Goal: Task Accomplishment & Management: Manage account settings

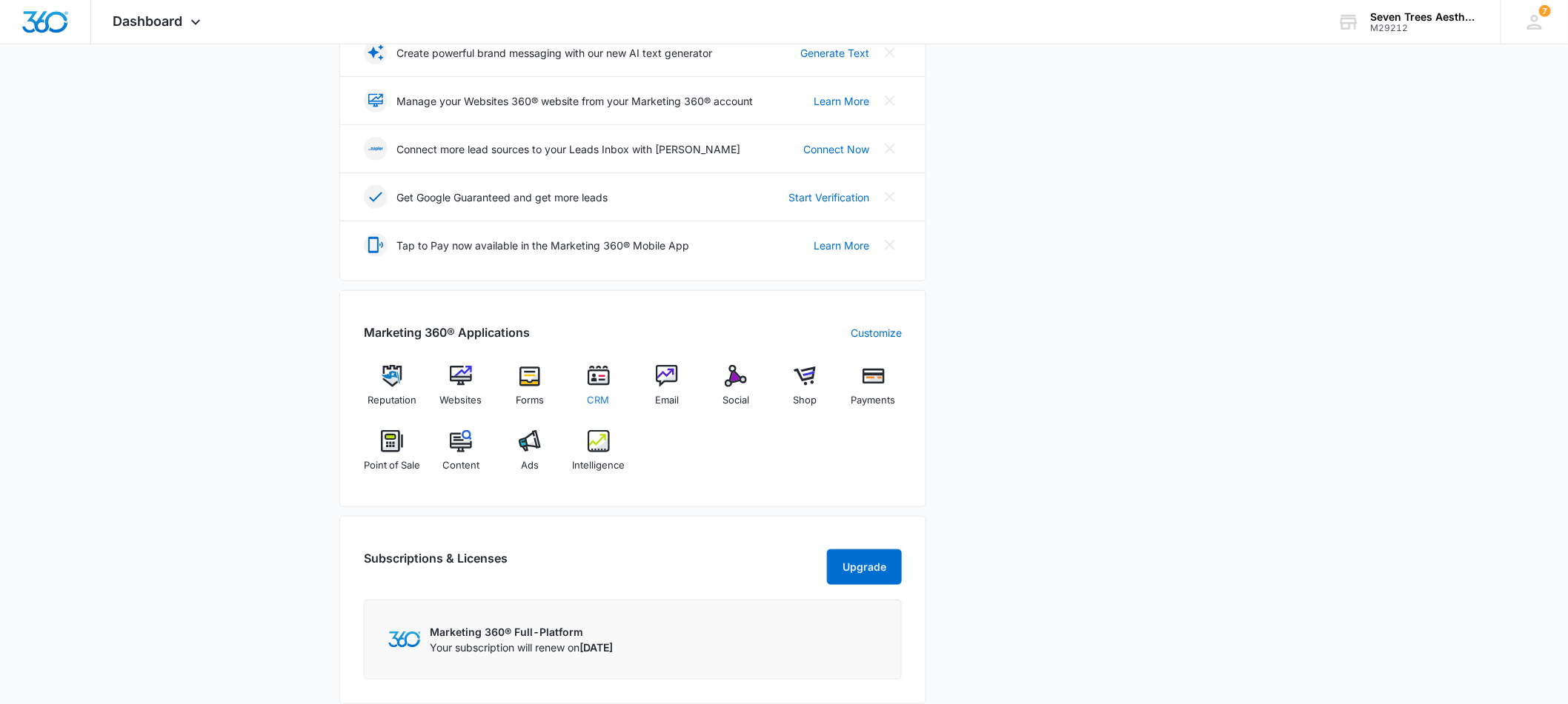
scroll to position [331, 0]
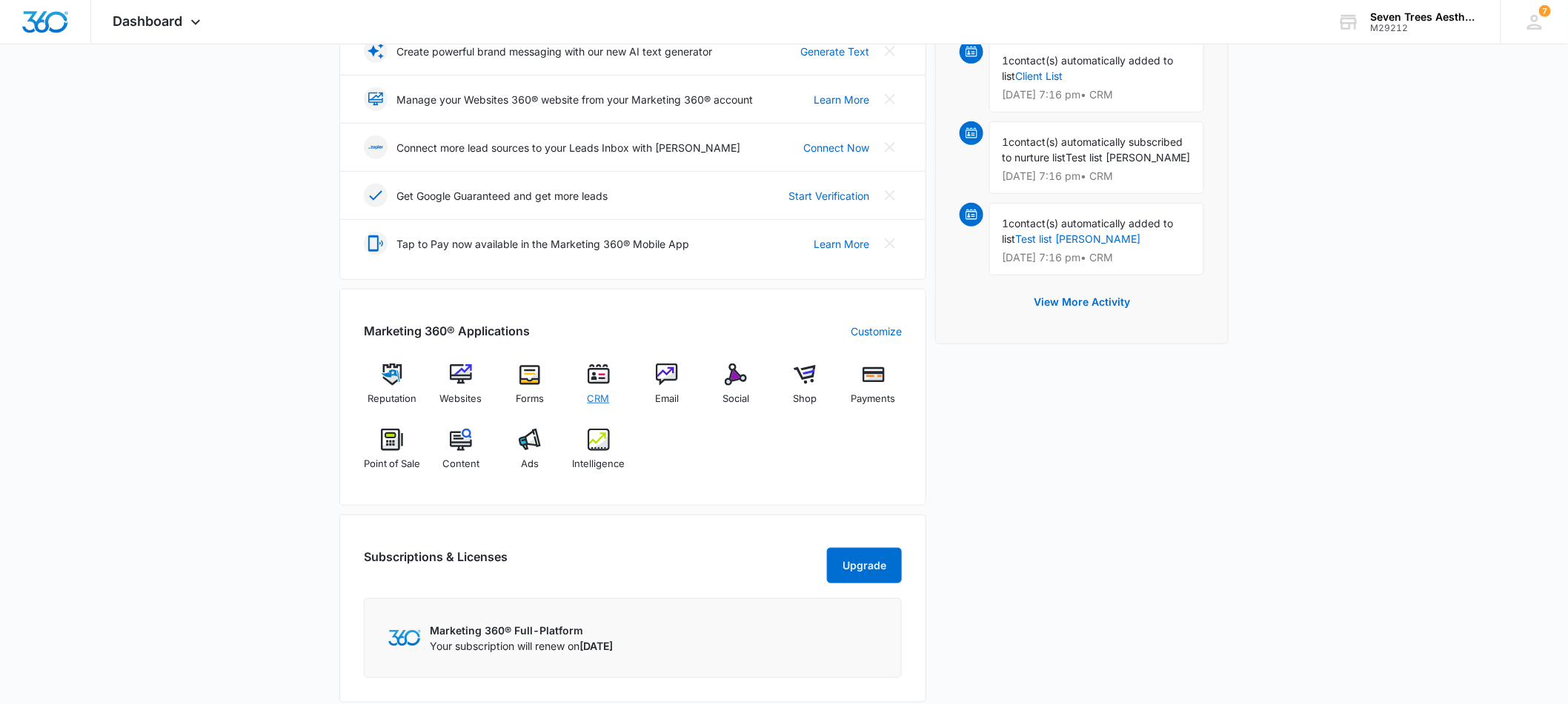
click at [603, 375] on img at bounding box center [599, 375] width 22 height 22
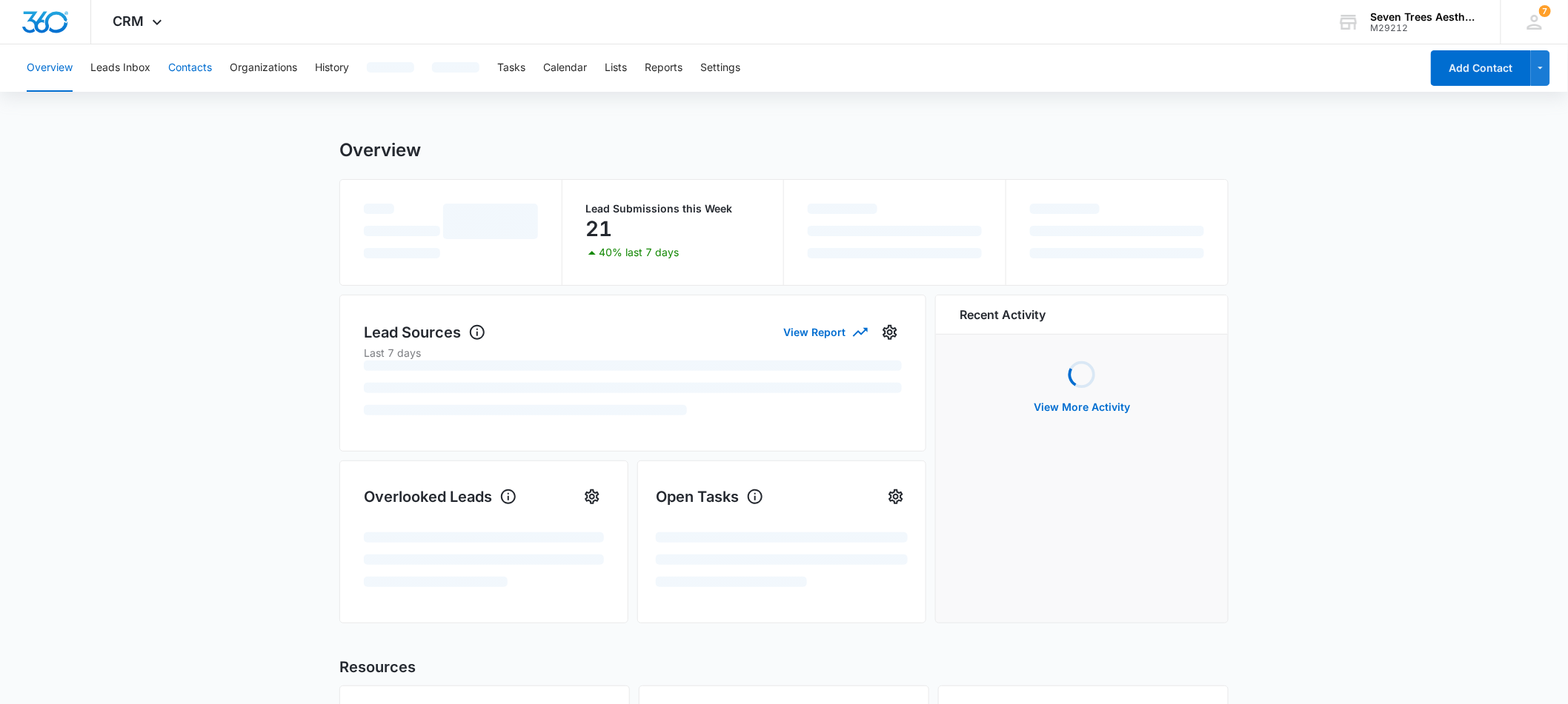
click at [204, 73] on button "Contacts" at bounding box center [190, 68] width 44 height 48
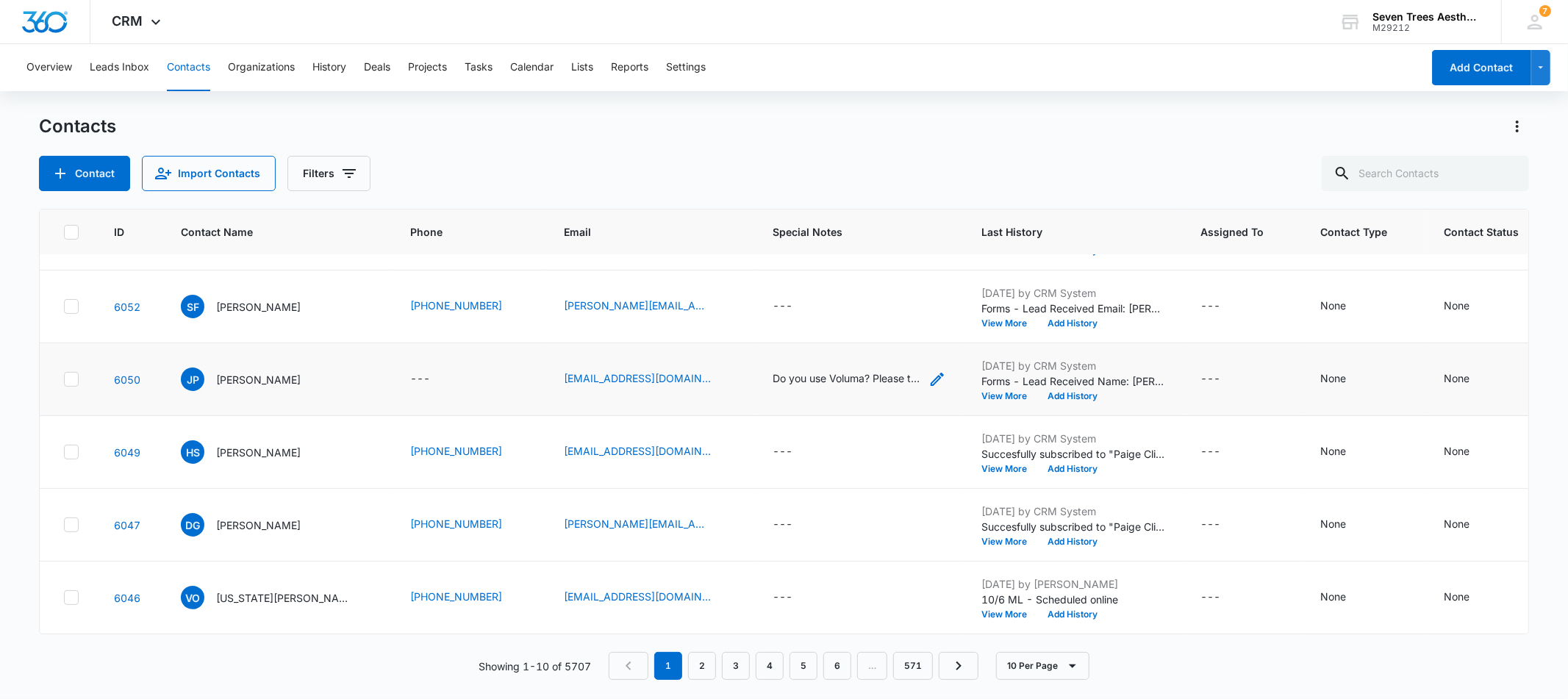
scroll to position [361, 0]
click at [773, 370] on div "Do you use Voluma? Please tell me cost per syringe.. thank you." at bounding box center [846, 378] width 147 height 16
click at [759, 149] on div "Contacts Contact Import Contacts Filters" at bounding box center [783, 153] width 1489 height 76
click at [1037, 465] on button "Add History" at bounding box center [1073, 470] width 71 height 9
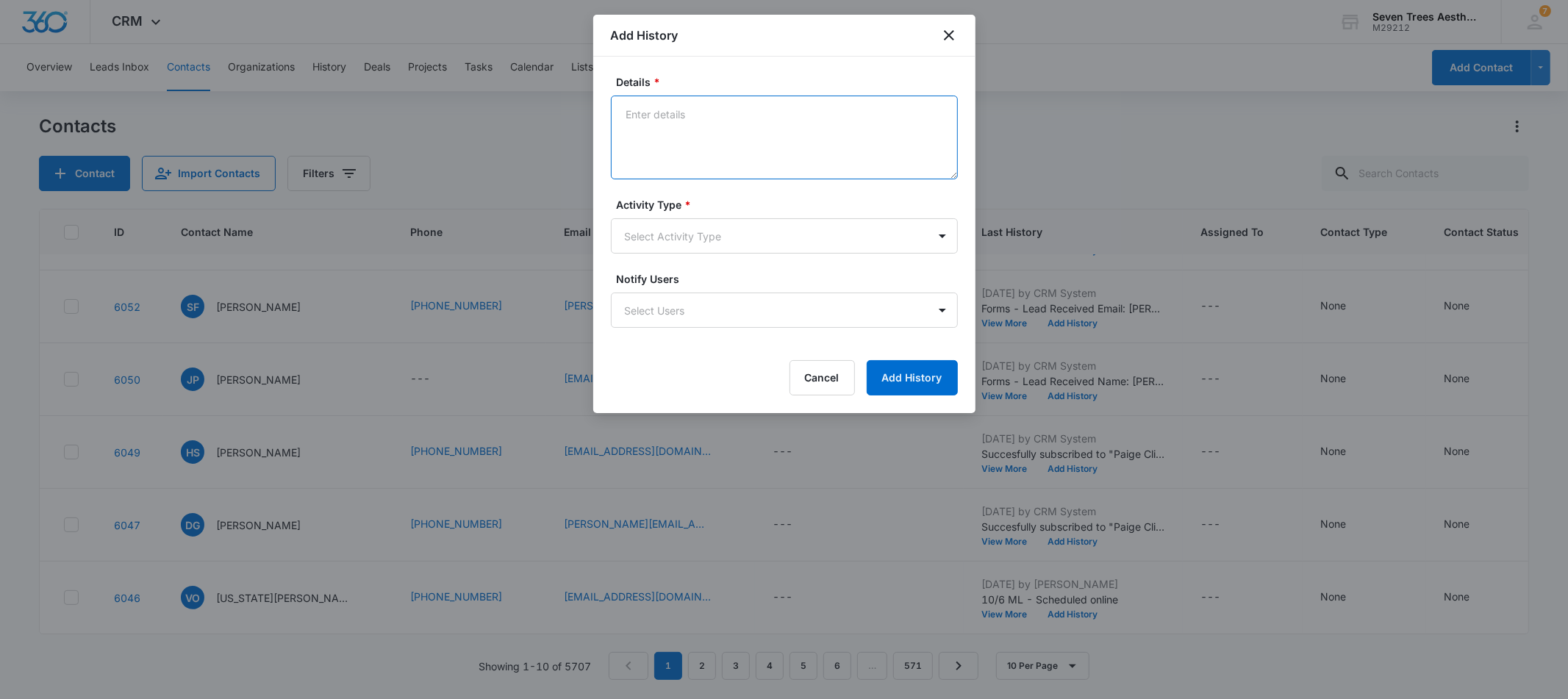
click at [734, 129] on textarea "Details *" at bounding box center [784, 137] width 347 height 84
type textarea "10.10 LVM AM"
click at [762, 225] on body "CRM Apps Reputation Websites Forms CRM Email Social Shop Payments POS Content A…" at bounding box center [784, 349] width 1568 height 699
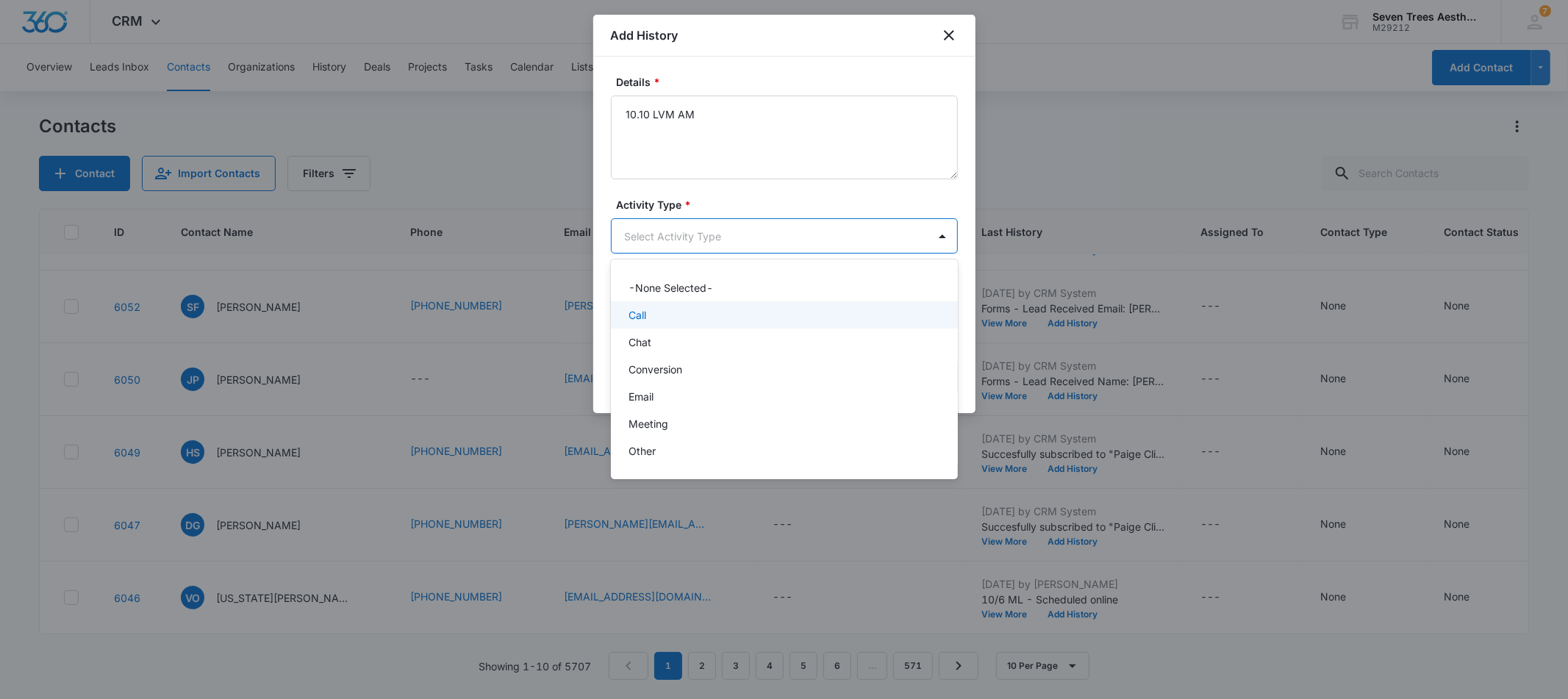
click at [716, 320] on div "Call" at bounding box center [782, 315] width 309 height 16
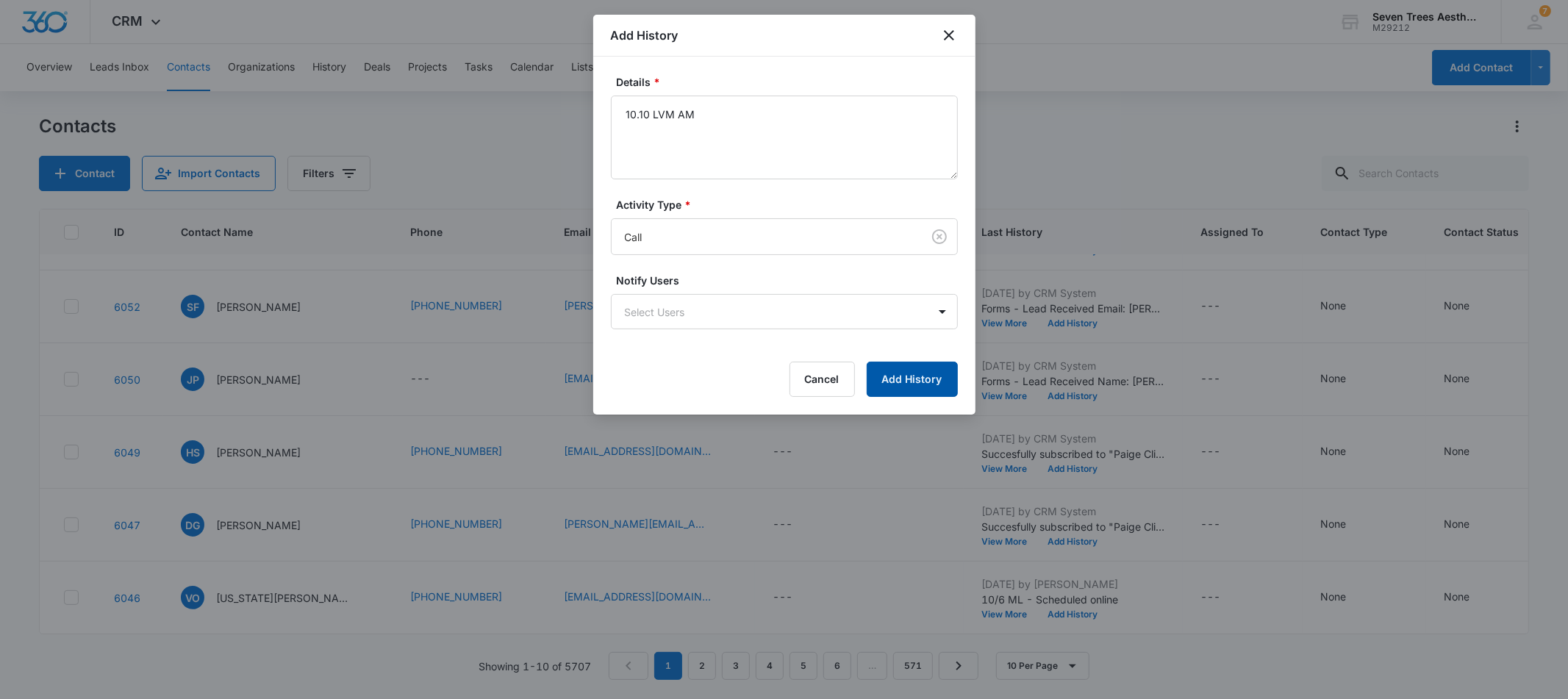
click at [938, 373] on button "Add History" at bounding box center [912, 380] width 91 height 35
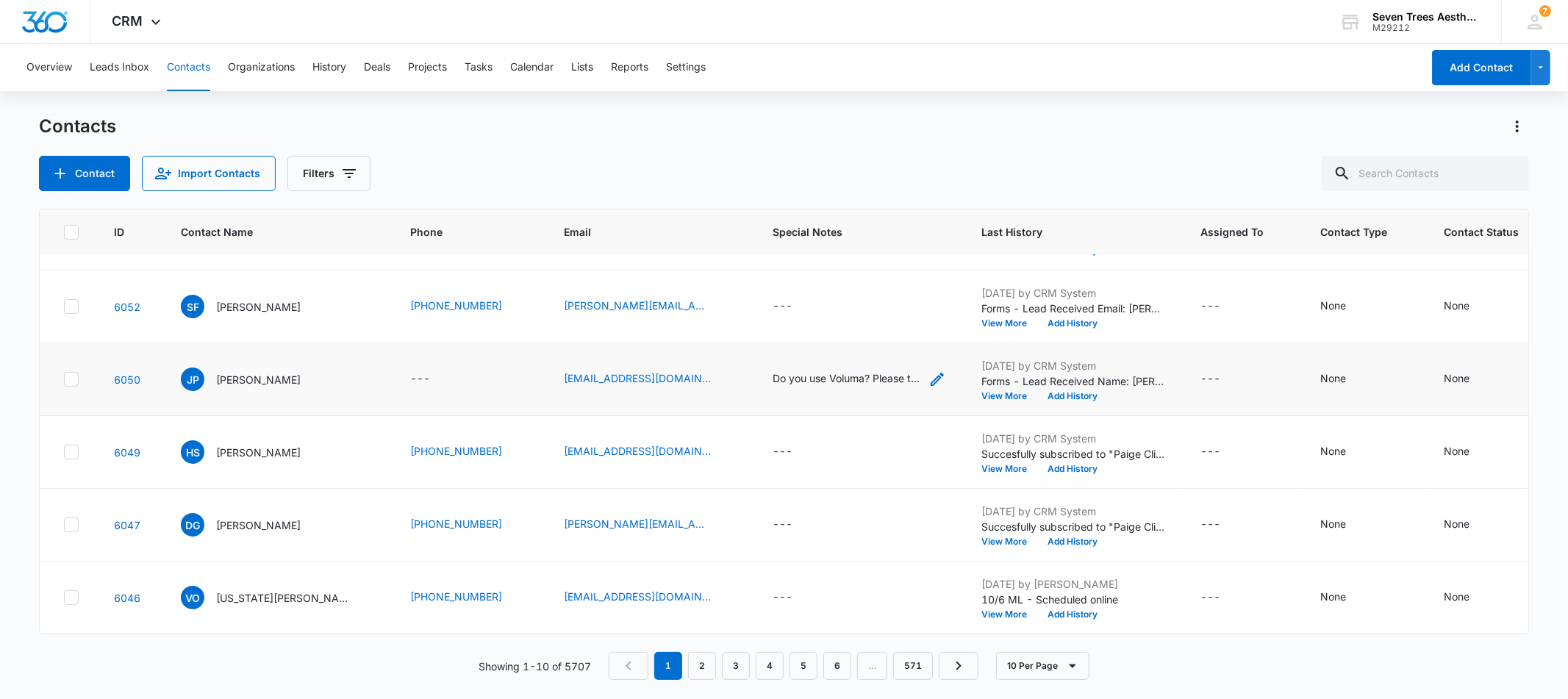
click at [773, 370] on div "Do you use Voluma? Please tell me cost per syringe.. thank you." at bounding box center [846, 378] width 147 height 16
click at [802, 140] on div "Contacts Contact Import Contacts Filters" at bounding box center [783, 153] width 1489 height 76
click at [203, 369] on span "JP" at bounding box center [192, 379] width 23 height 23
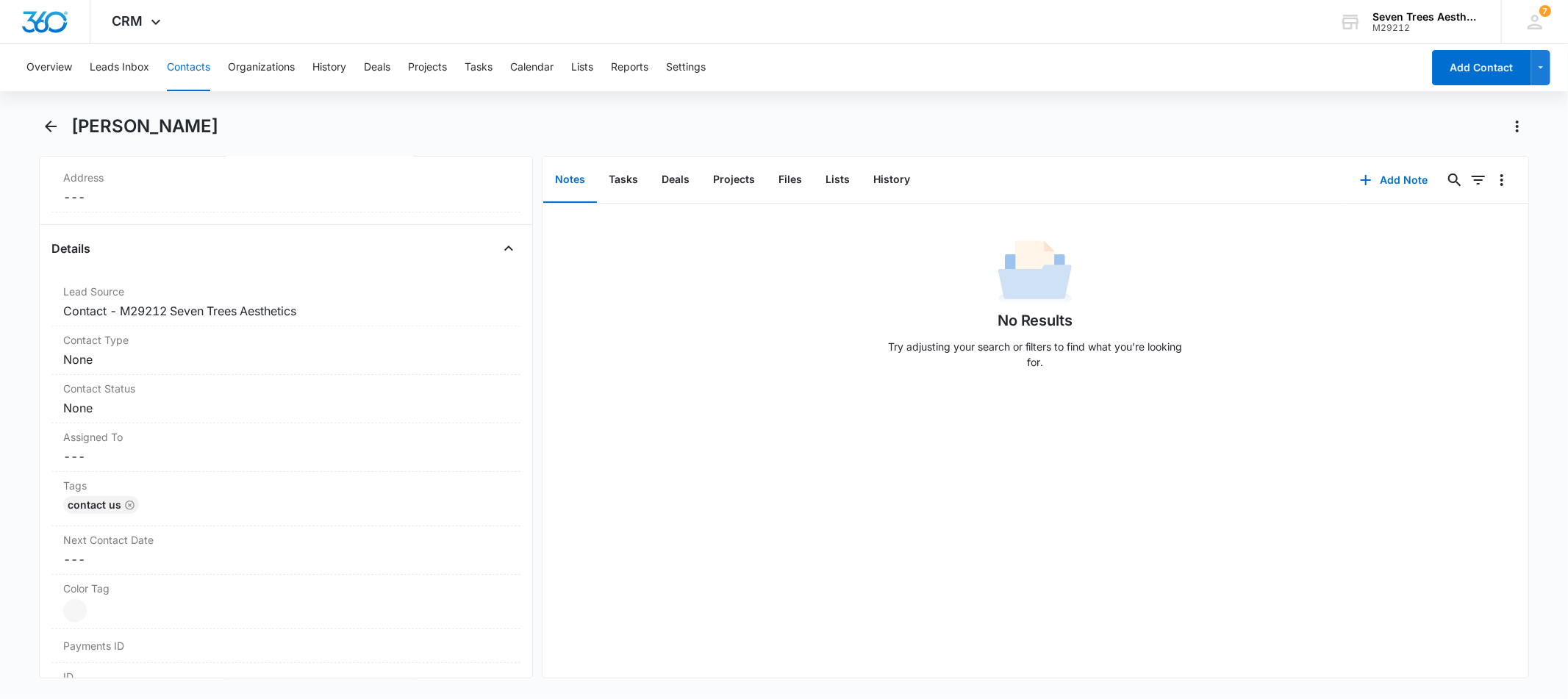
scroll to position [484, 0]
click at [867, 172] on button "History" at bounding box center [892, 180] width 60 height 45
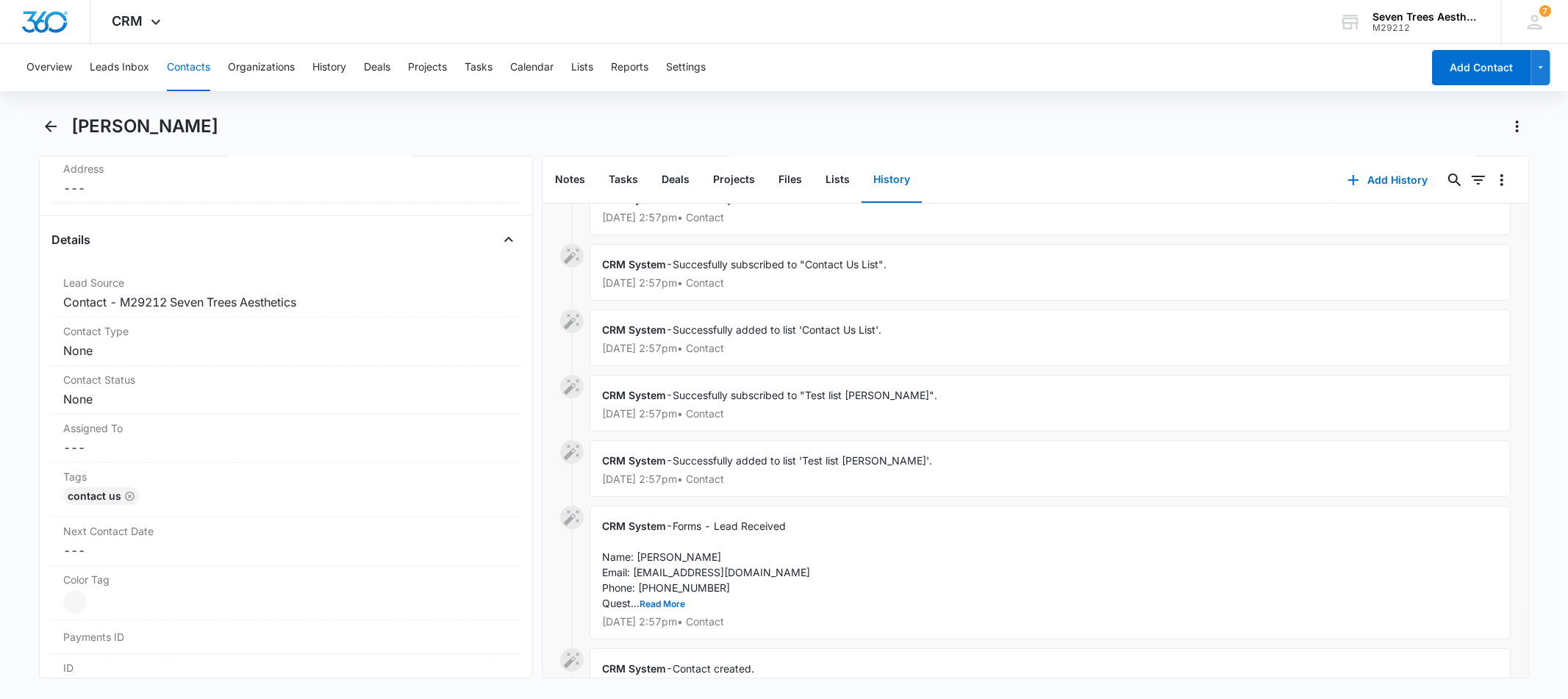
scroll to position [246, 0]
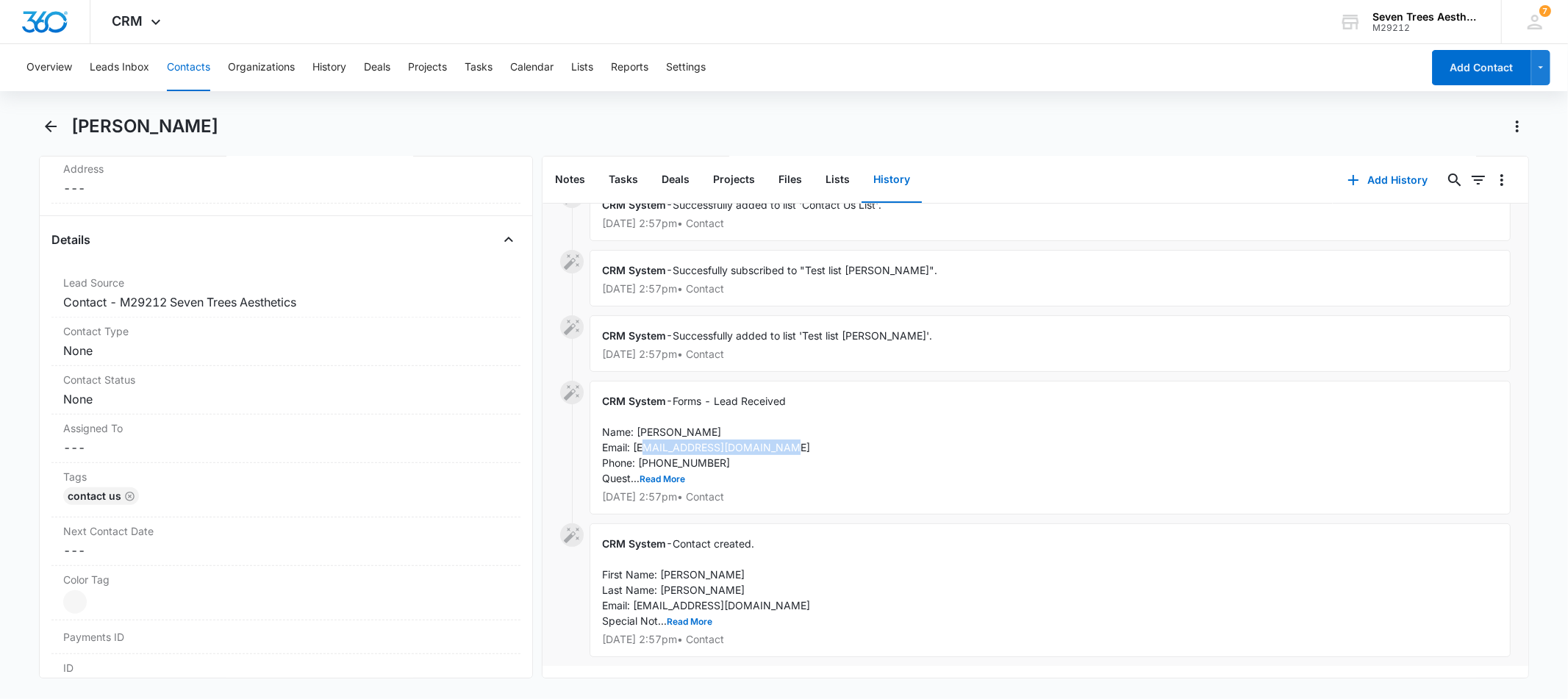
drag, startPoint x: 784, startPoint y: 438, endPoint x: 636, endPoint y: 440, distance: 148.0
click at [639, 439] on div "CRM System - Forms - Lead Received Name: Jillian Powell Email: pilatesangel222@…" at bounding box center [1049, 447] width 921 height 134
click at [667, 429] on span "Forms - Lead Received Name: Jillian Powell Email: pilatesangel222@gmail.com Pho…" at bounding box center [706, 439] width 208 height 90
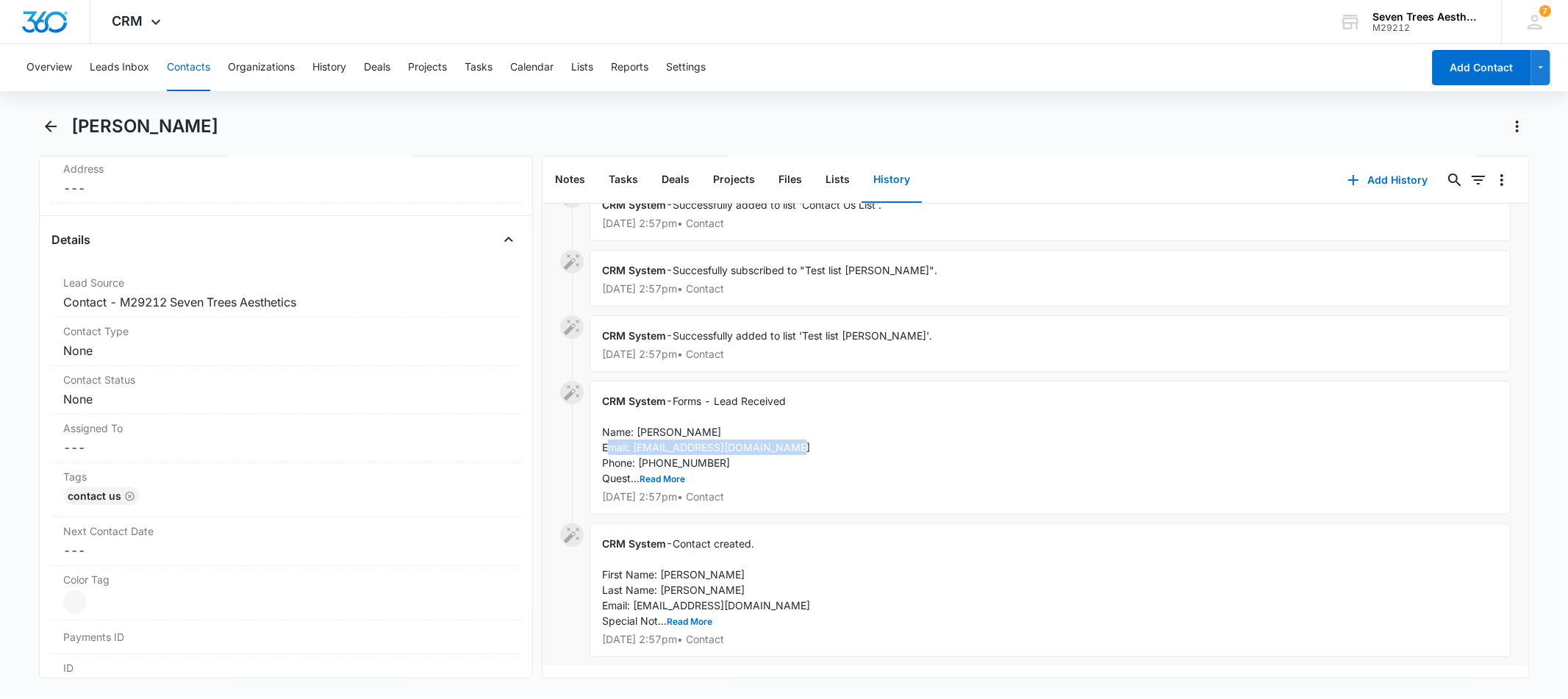
click at [668, 430] on span "Forms - Lead Received Name: Jillian Powell Email: pilatesangel222@gmail.com Pho…" at bounding box center [706, 439] width 208 height 90
drag, startPoint x: 636, startPoint y: 439, endPoint x: 670, endPoint y: 438, distance: 34.0
click at [670, 438] on span "Forms - Lead Received Name: Jillian Powell Email: pilatesangel222@gmail.com Pho…" at bounding box center [706, 439] width 208 height 90
drag, startPoint x: 632, startPoint y: 434, endPoint x: 775, endPoint y: 437, distance: 143.0
click at [775, 437] on div "CRM System - Forms - Lead Received Name: Jillian Powell Email: pilatesangel222@…" at bounding box center [1049, 447] width 921 height 134
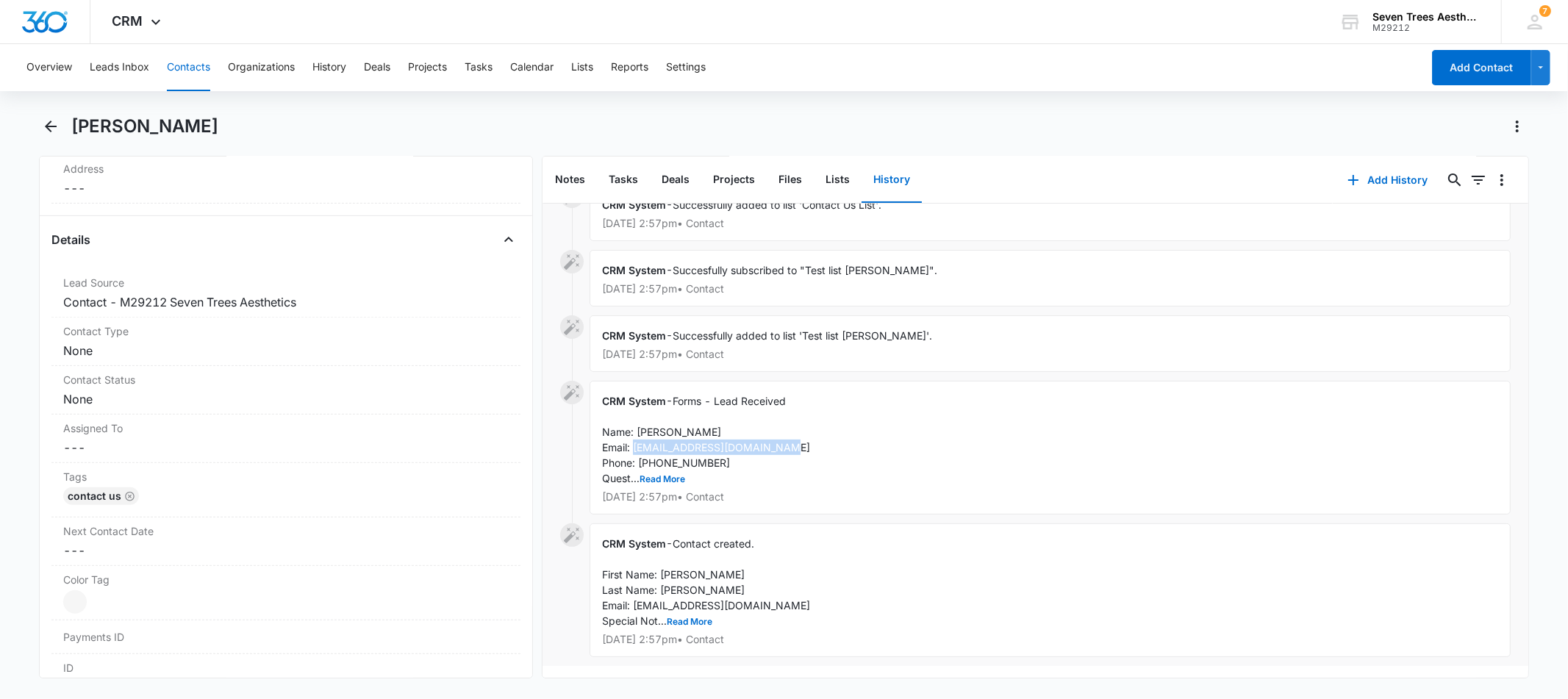
copy span "[EMAIL_ADDRESS][DOMAIN_NAME]"
click at [64, 125] on div "[PERSON_NAME]" at bounding box center [783, 136] width 1489 height 41
click at [59, 127] on button "Back" at bounding box center [50, 126] width 23 height 23
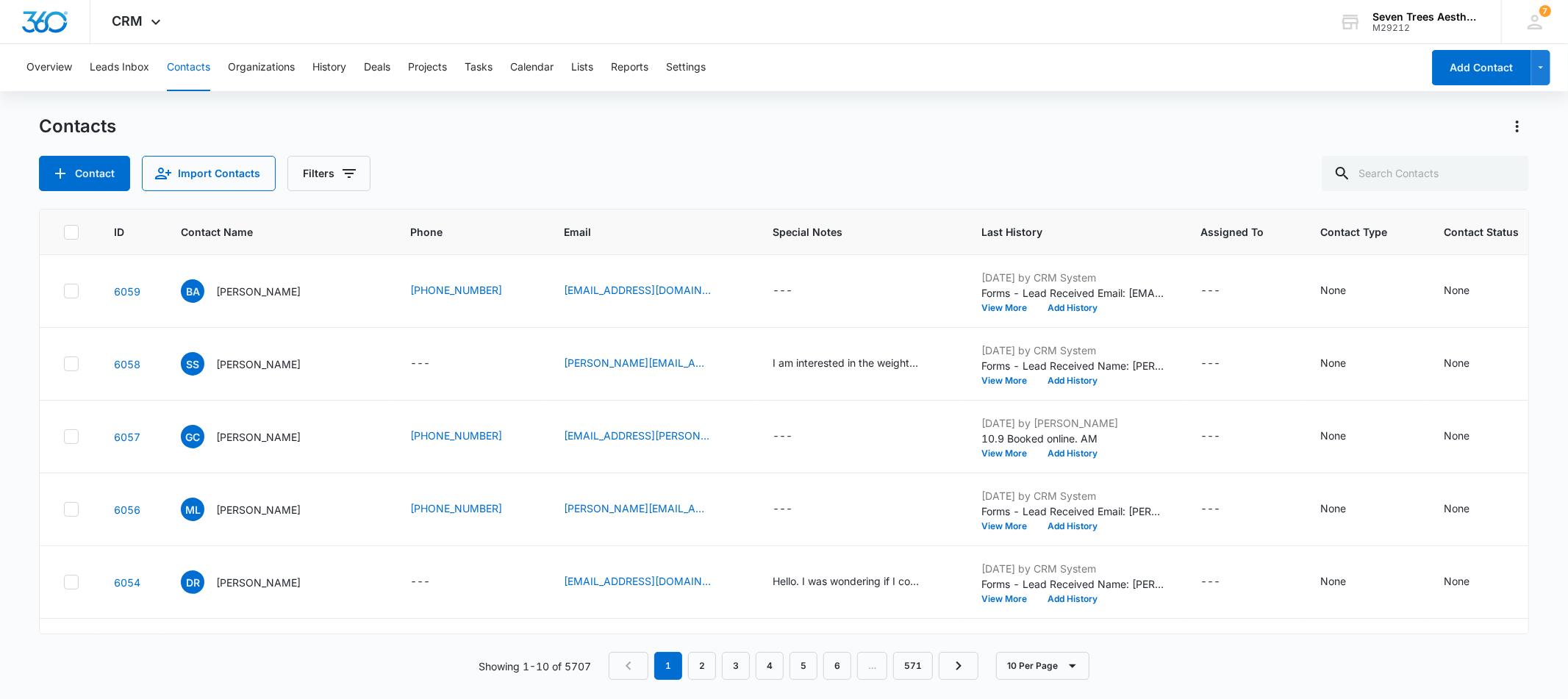
scroll to position [361, 0]
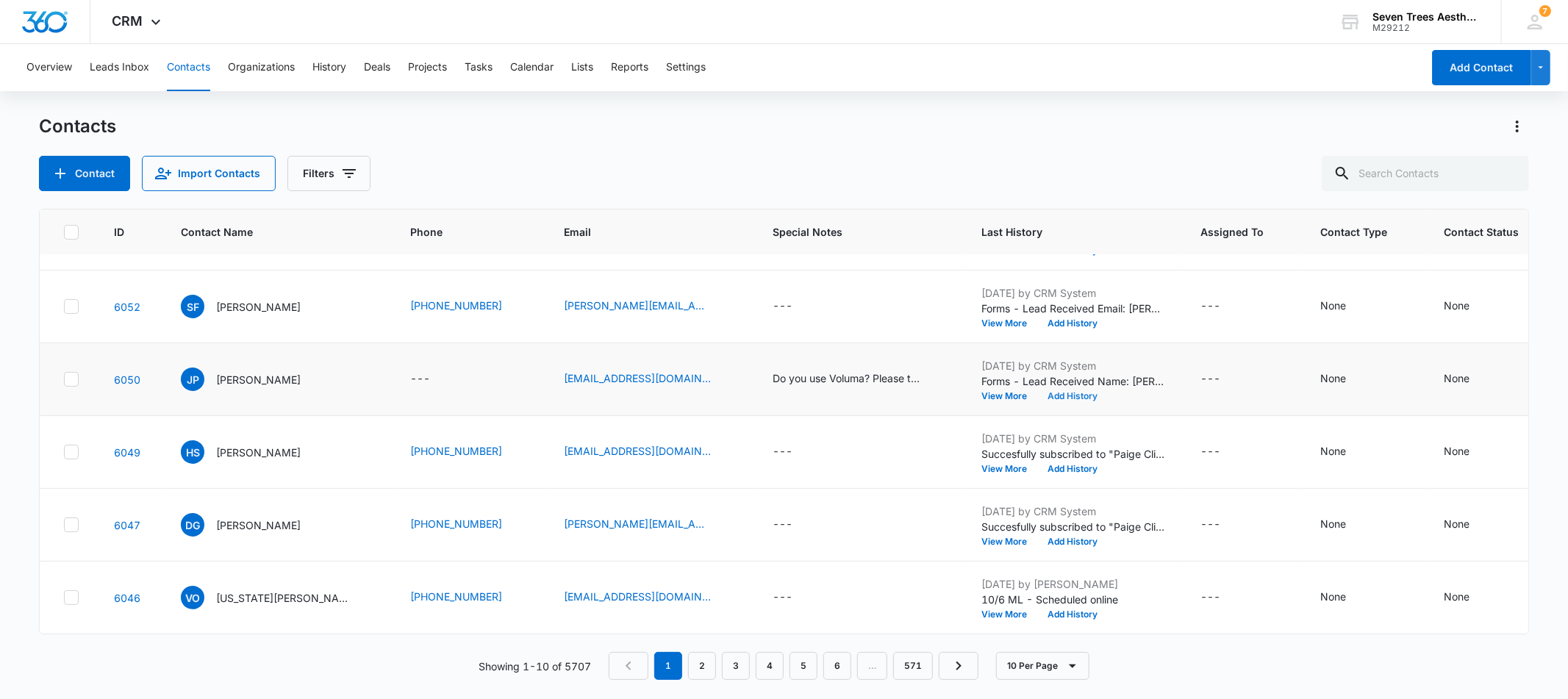
click at [1037, 392] on button "Add History" at bounding box center [1073, 396] width 71 height 9
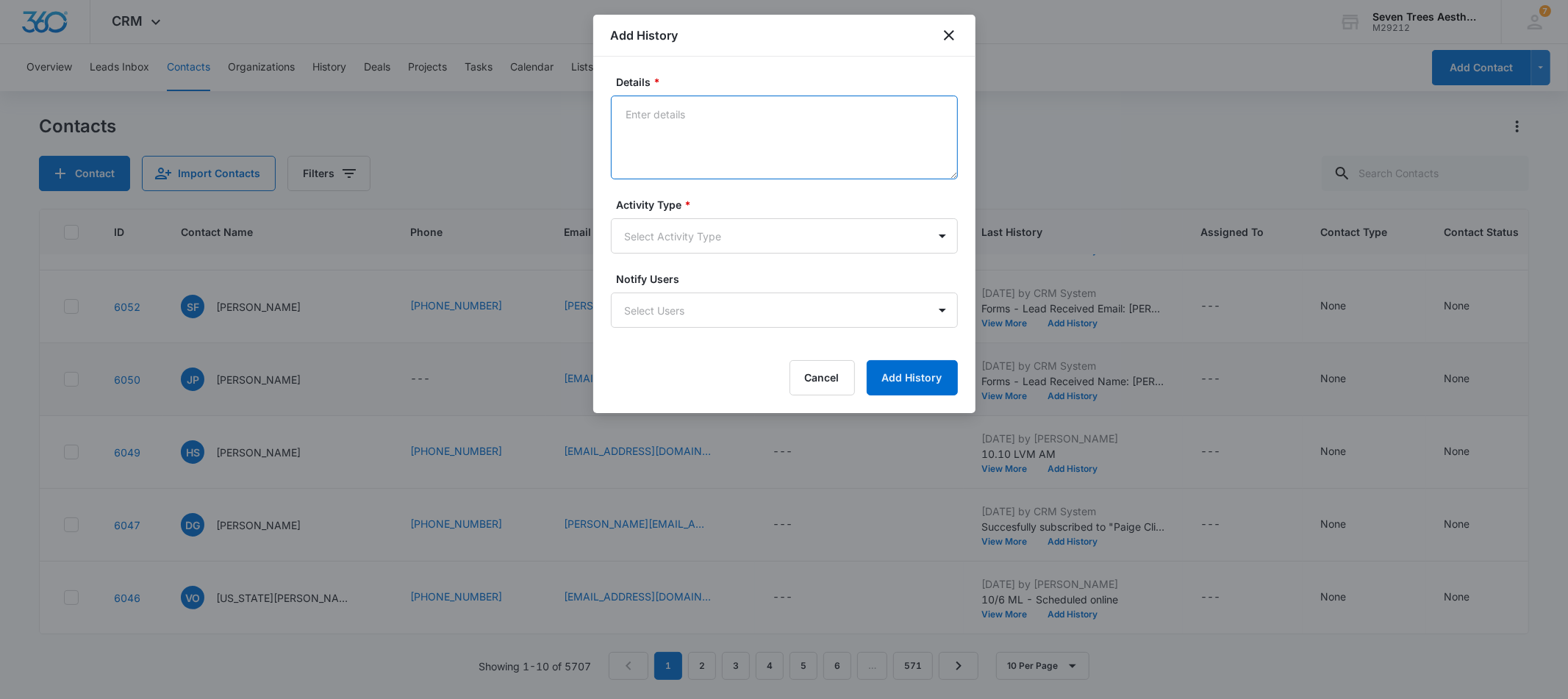
click at [785, 124] on textarea "Details *" at bounding box center [784, 137] width 347 height 84
type textarea "10.10 Emailed AM"
click at [791, 218] on body "CRM Apps Reputation Websites Forms CRM Email Social Shop Payments POS Content A…" at bounding box center [784, 349] width 1568 height 699
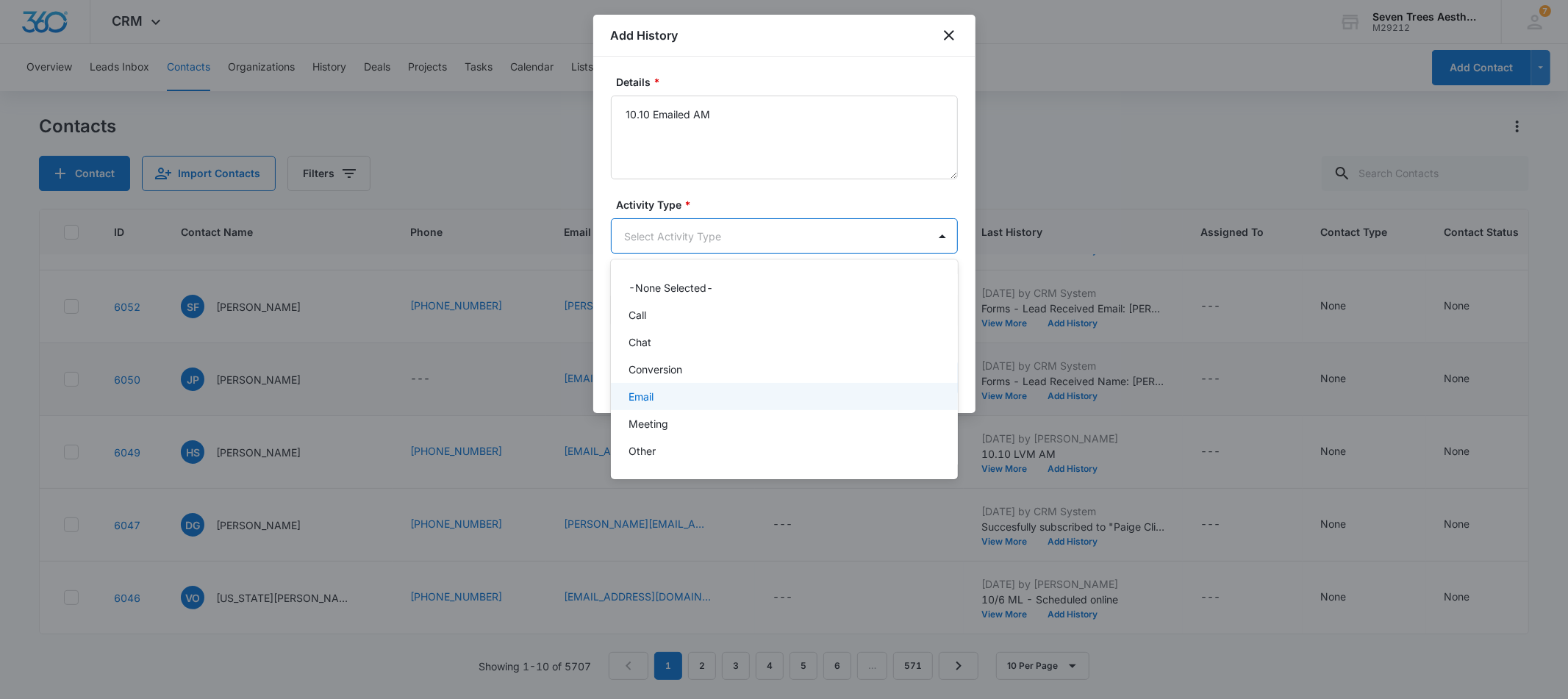
click at [689, 399] on div "Email" at bounding box center [782, 396] width 309 height 16
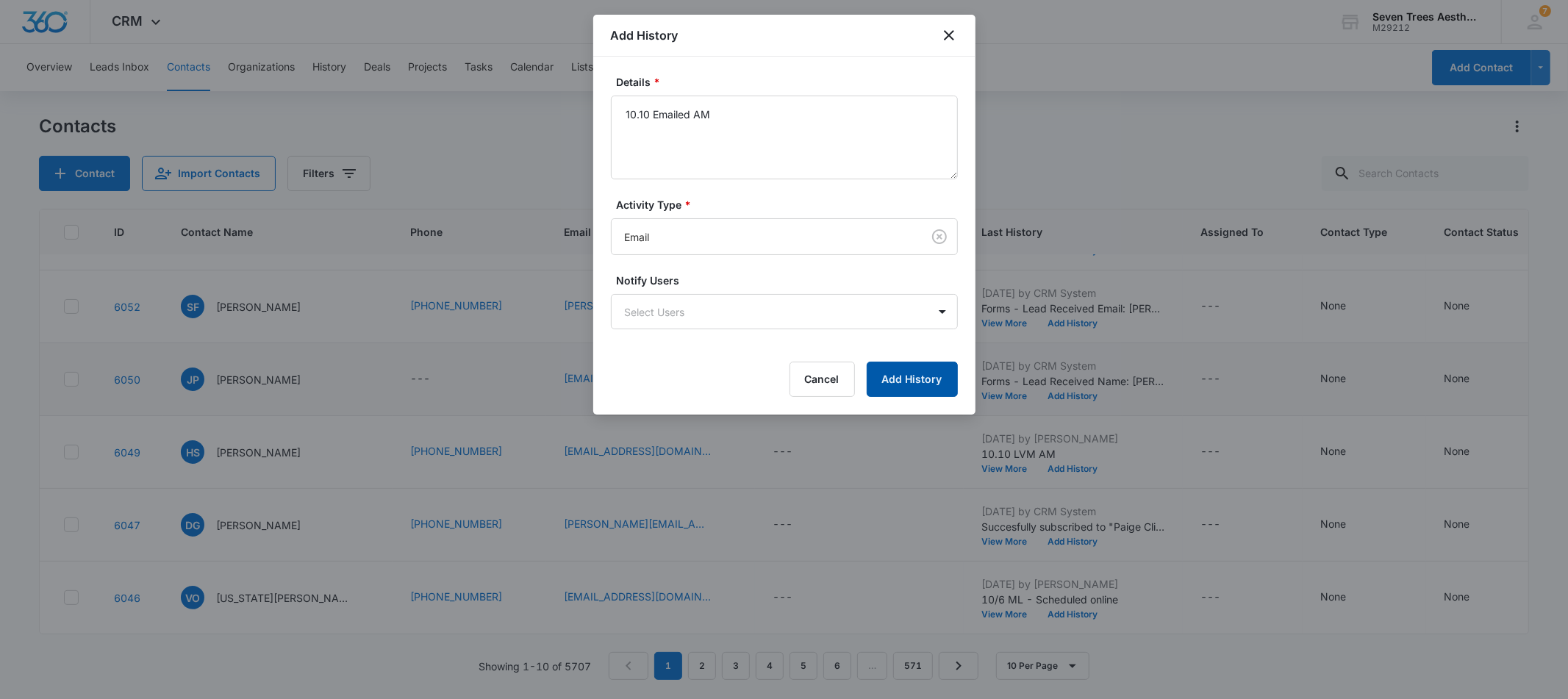
click at [921, 376] on button "Add History" at bounding box center [912, 380] width 91 height 35
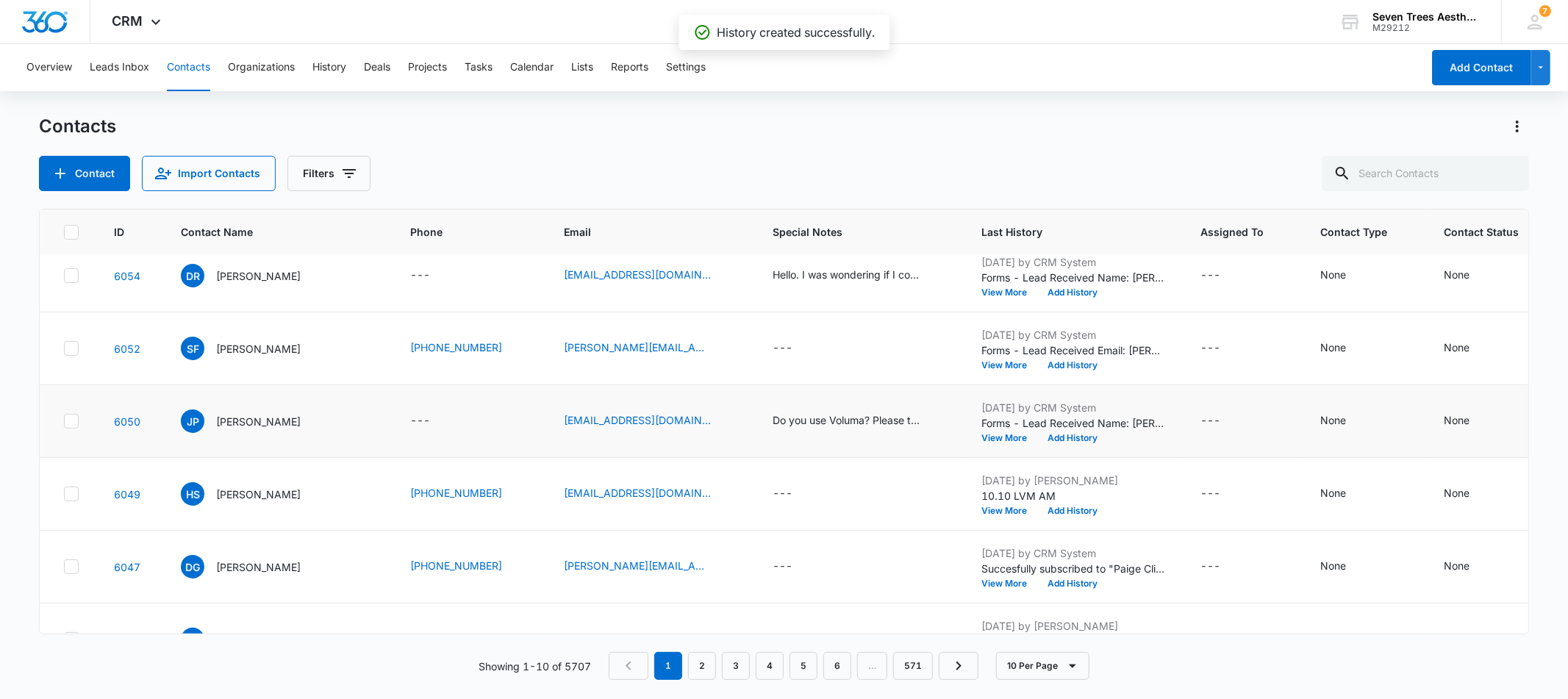
scroll to position [282, 0]
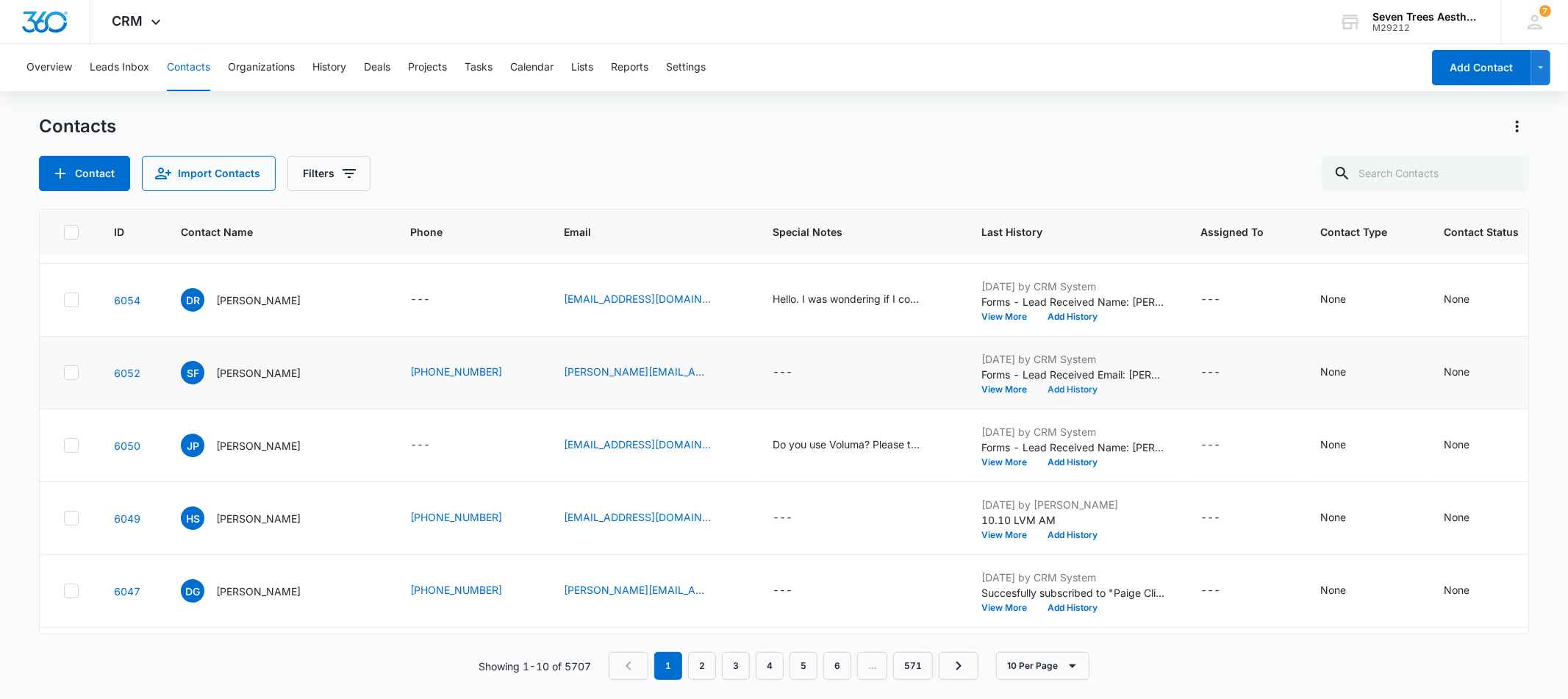
click at [1037, 385] on button "Add History" at bounding box center [1073, 390] width 71 height 9
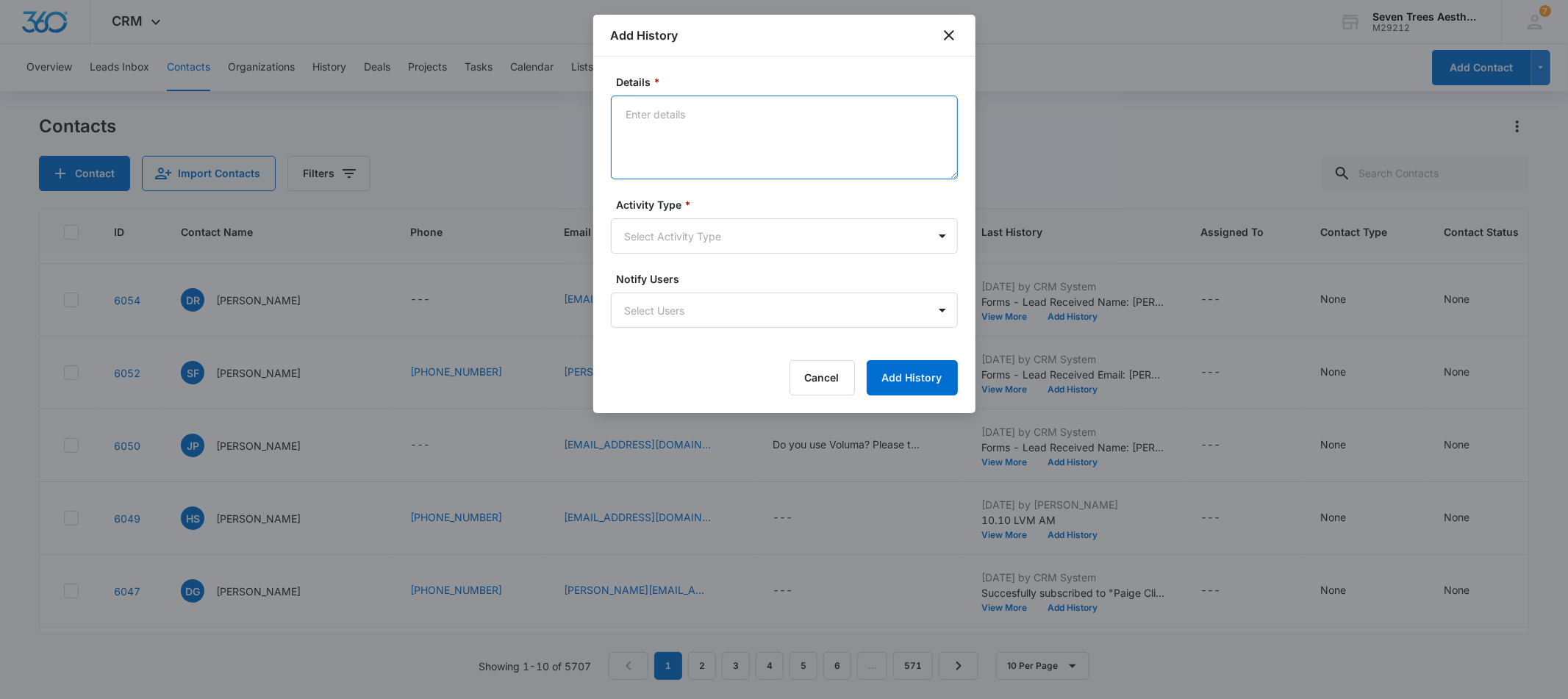
click at [829, 162] on textarea "Details *" at bounding box center [784, 137] width 347 height 84
type textarea "10.10 LVM AM"
click at [740, 231] on body "CRM Apps Reputation Websites Forms CRM Email Social Shop Payments POS Content A…" at bounding box center [784, 349] width 1568 height 699
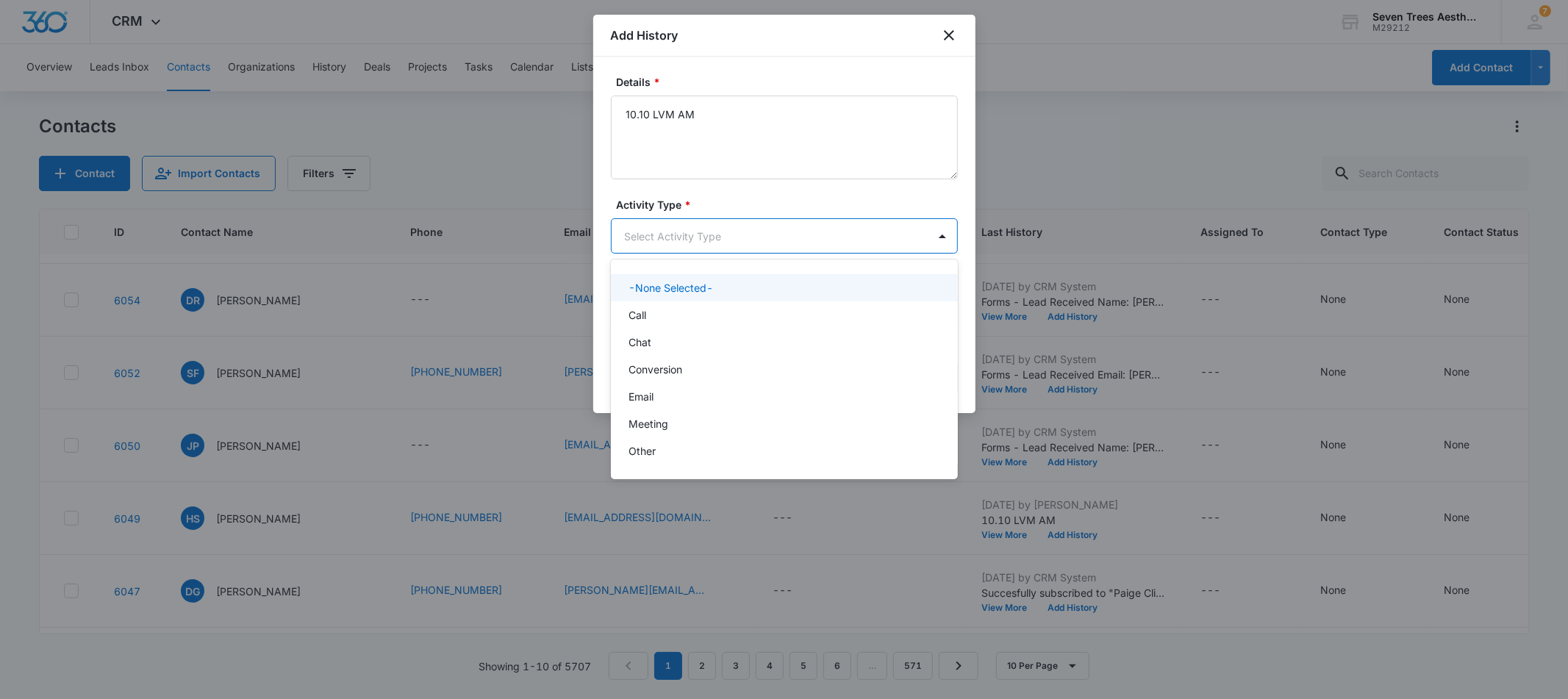
click at [697, 301] on div "-None Selected- Call Chat Conversion Email Meeting Other" at bounding box center [784, 369] width 347 height 197
click at [697, 305] on div "Call" at bounding box center [784, 315] width 347 height 27
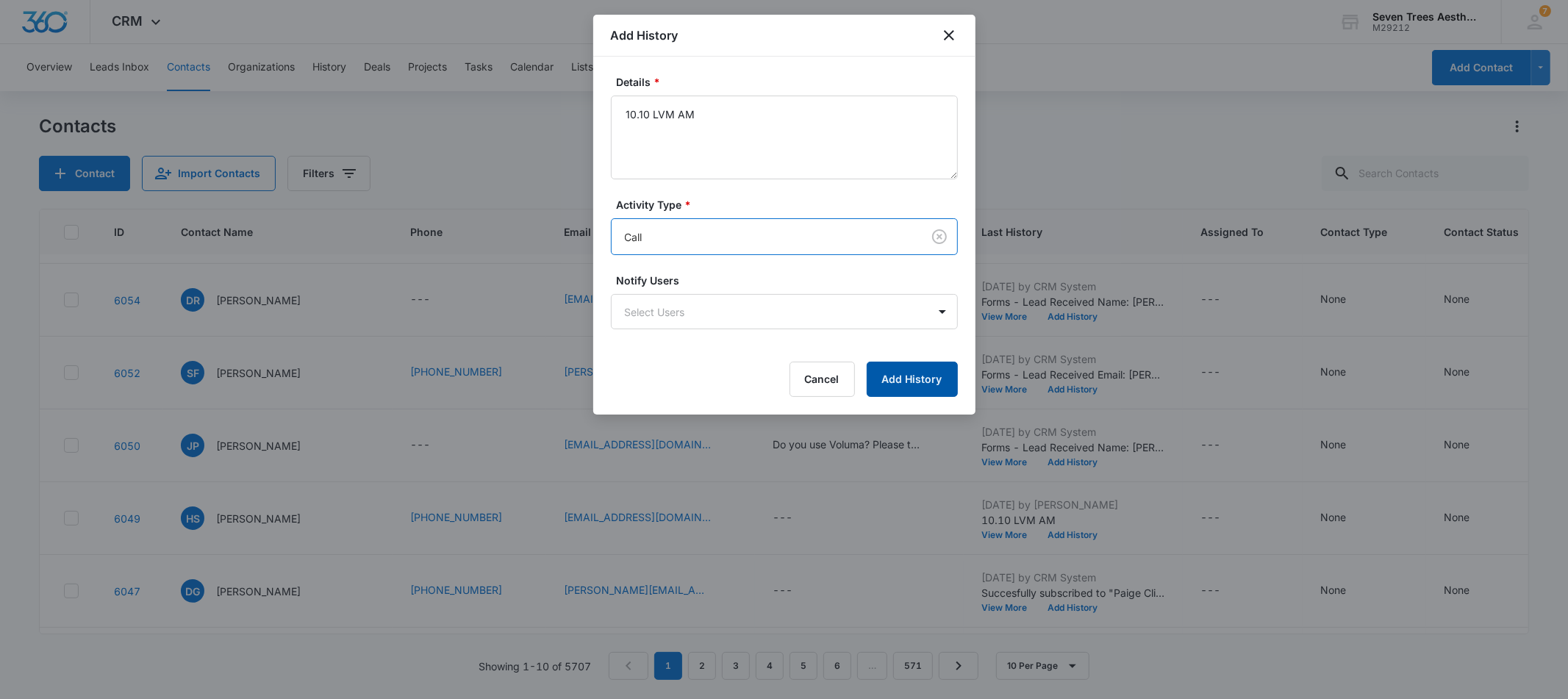
click at [912, 373] on button "Add History" at bounding box center [912, 380] width 91 height 35
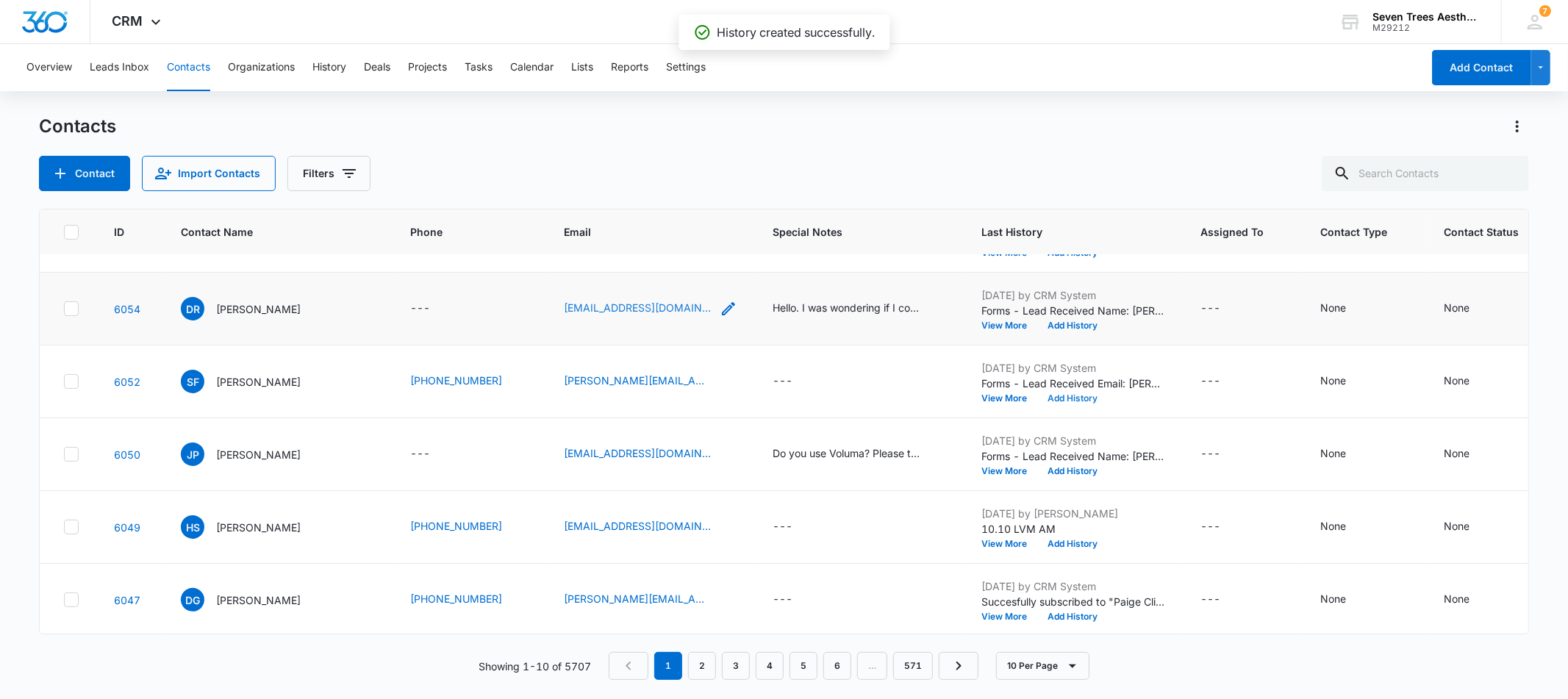
scroll to position [182, 0]
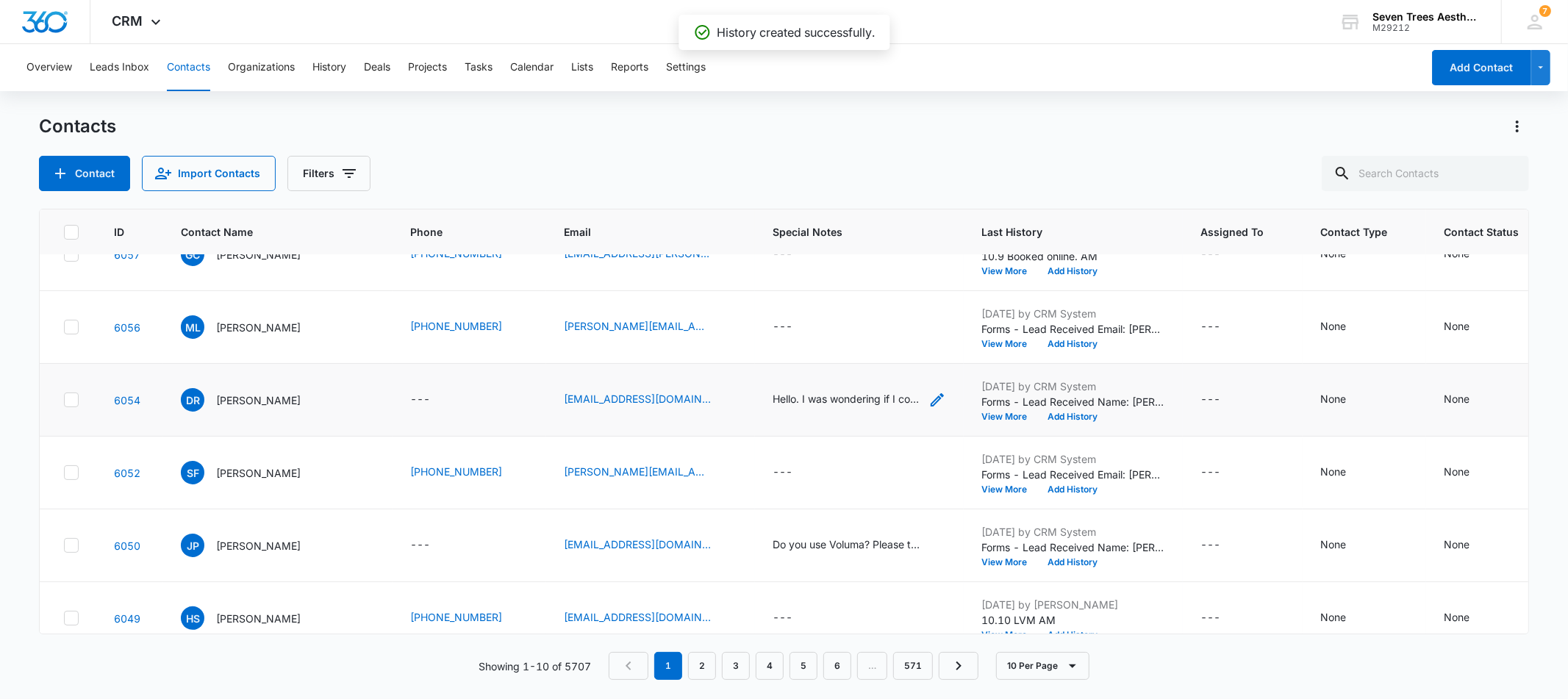
click at [786, 398] on div "Hello. I was wondering if I could get a quote for your [MEDICAL_DATA]. I know i…" at bounding box center [846, 399] width 147 height 16
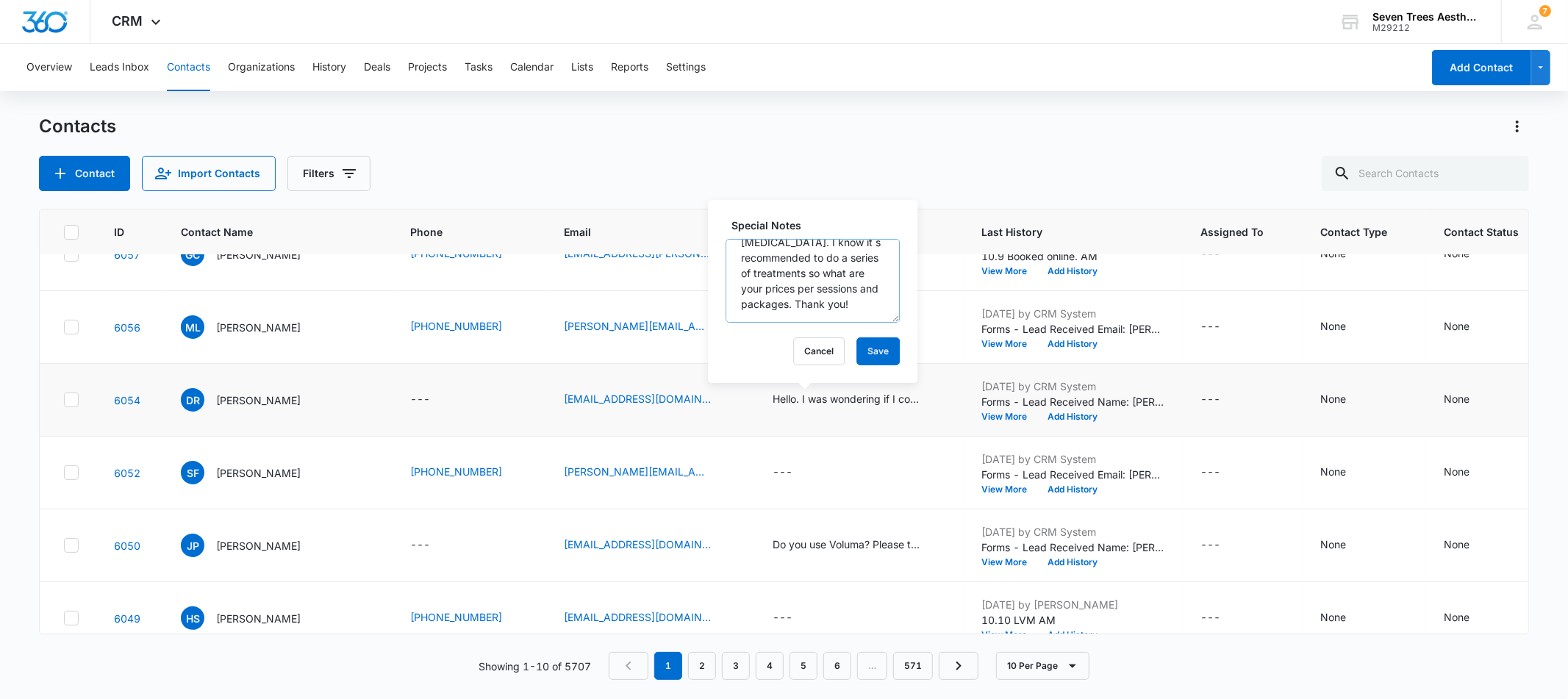
scroll to position [76, 0]
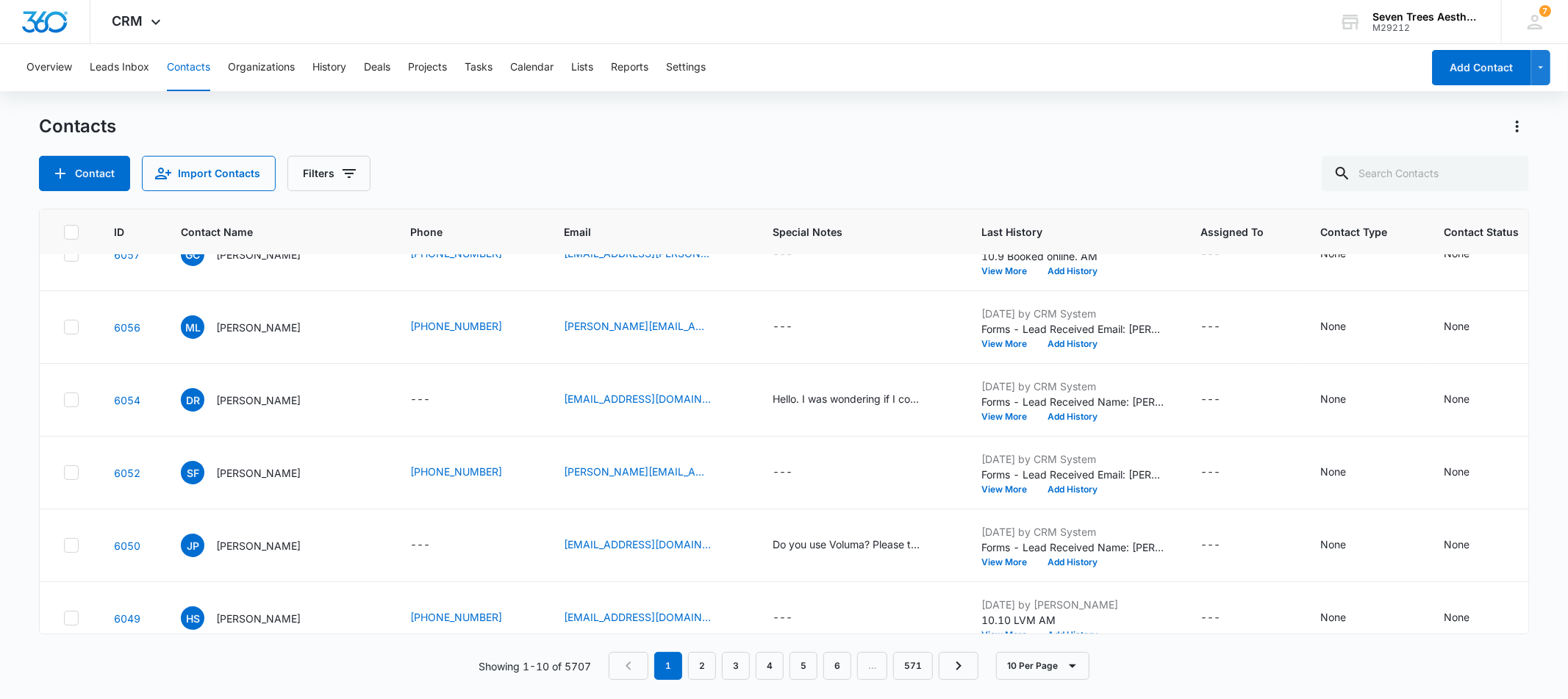
click at [602, 141] on div "Contacts Contact Import Contacts Filters" at bounding box center [783, 153] width 1489 height 76
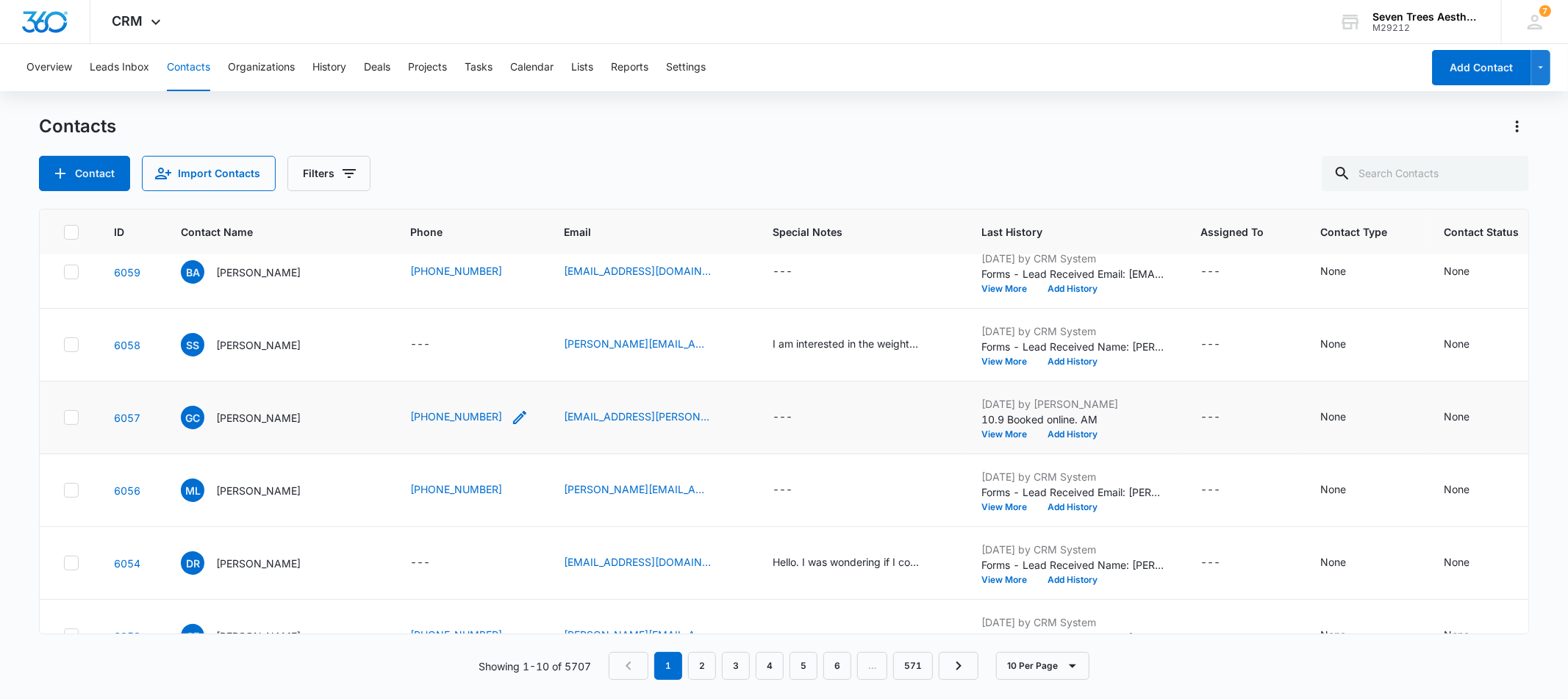
scroll to position [0, 0]
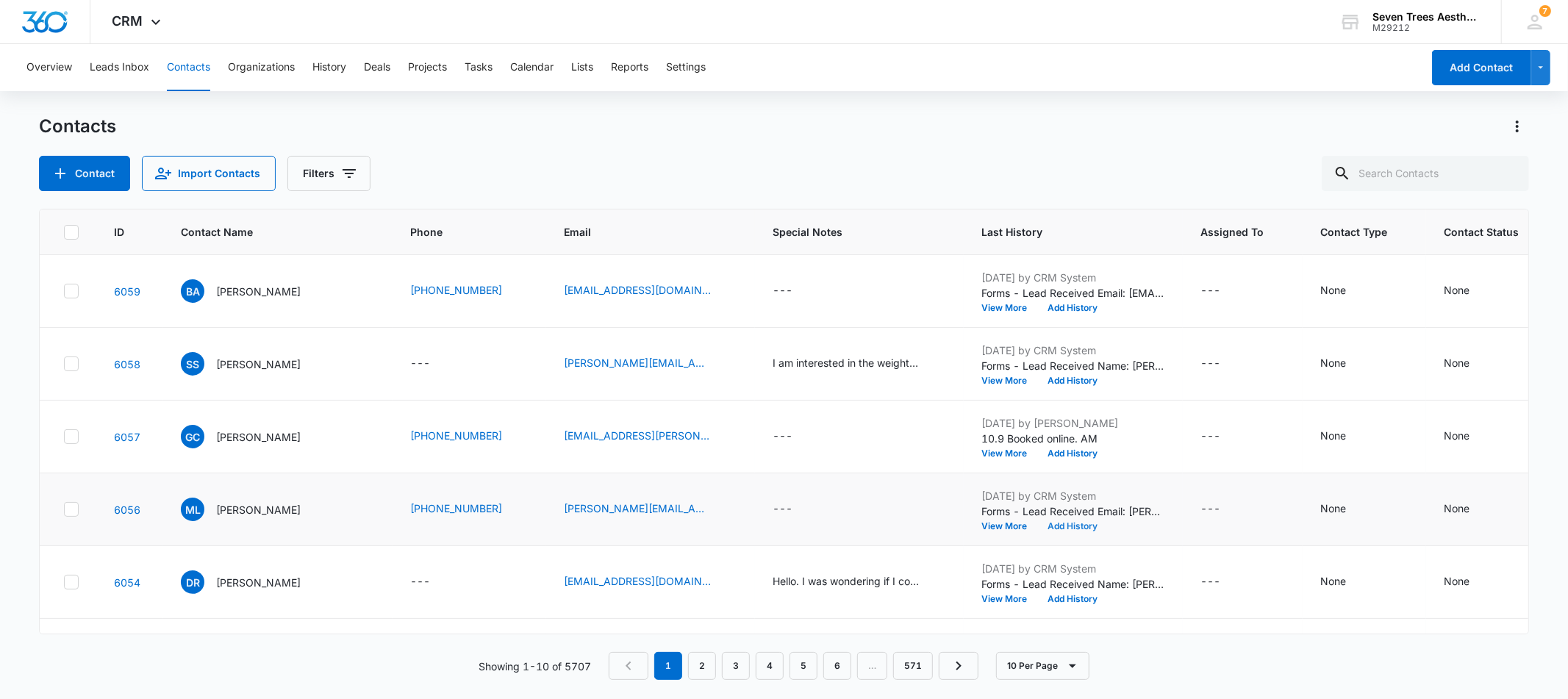
click at [1037, 523] on button "Add History" at bounding box center [1073, 527] width 71 height 9
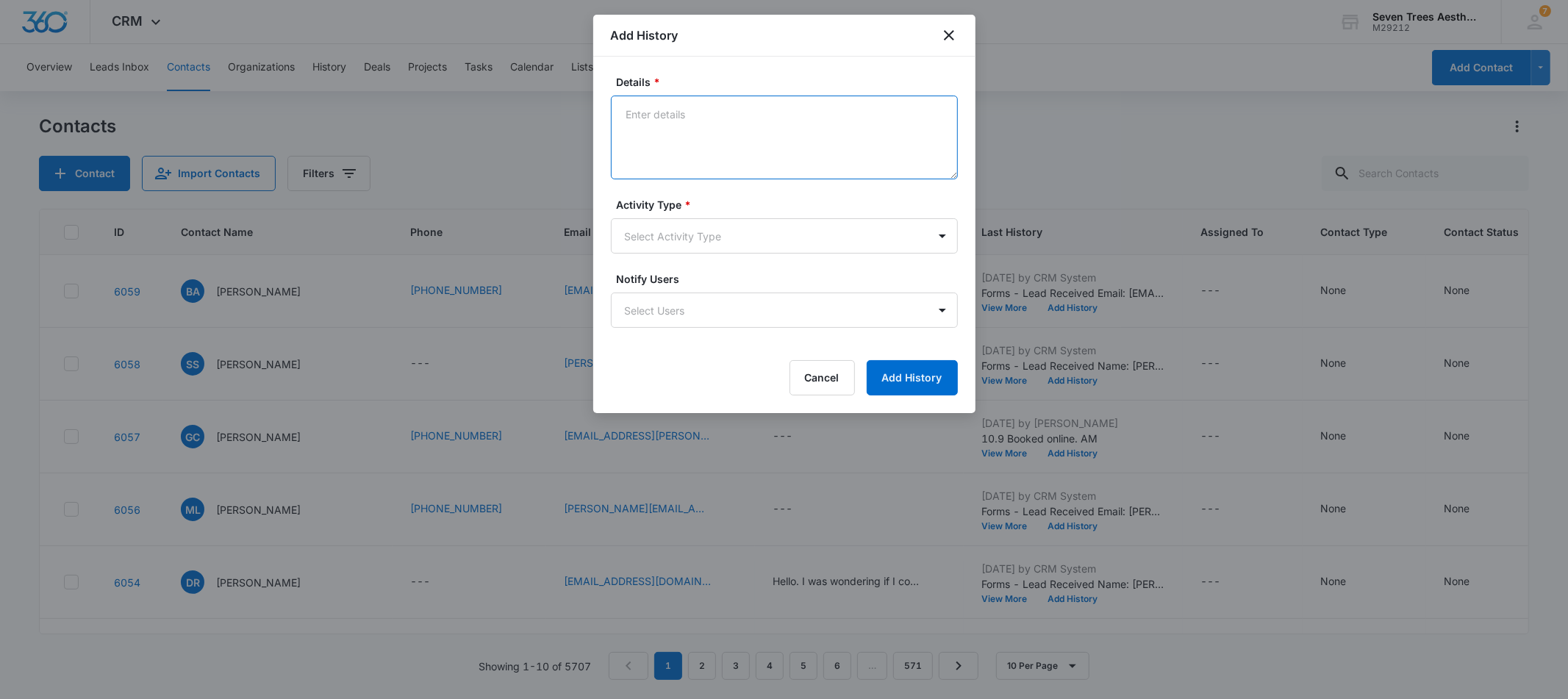
click at [802, 129] on textarea "Details *" at bounding box center [784, 137] width 347 height 84
type textarea "10.10 LVM AM"
click at [719, 226] on body "CRM Apps Reputation Websites Forms CRM Email Social Shop Payments POS Content A…" at bounding box center [784, 349] width 1568 height 699
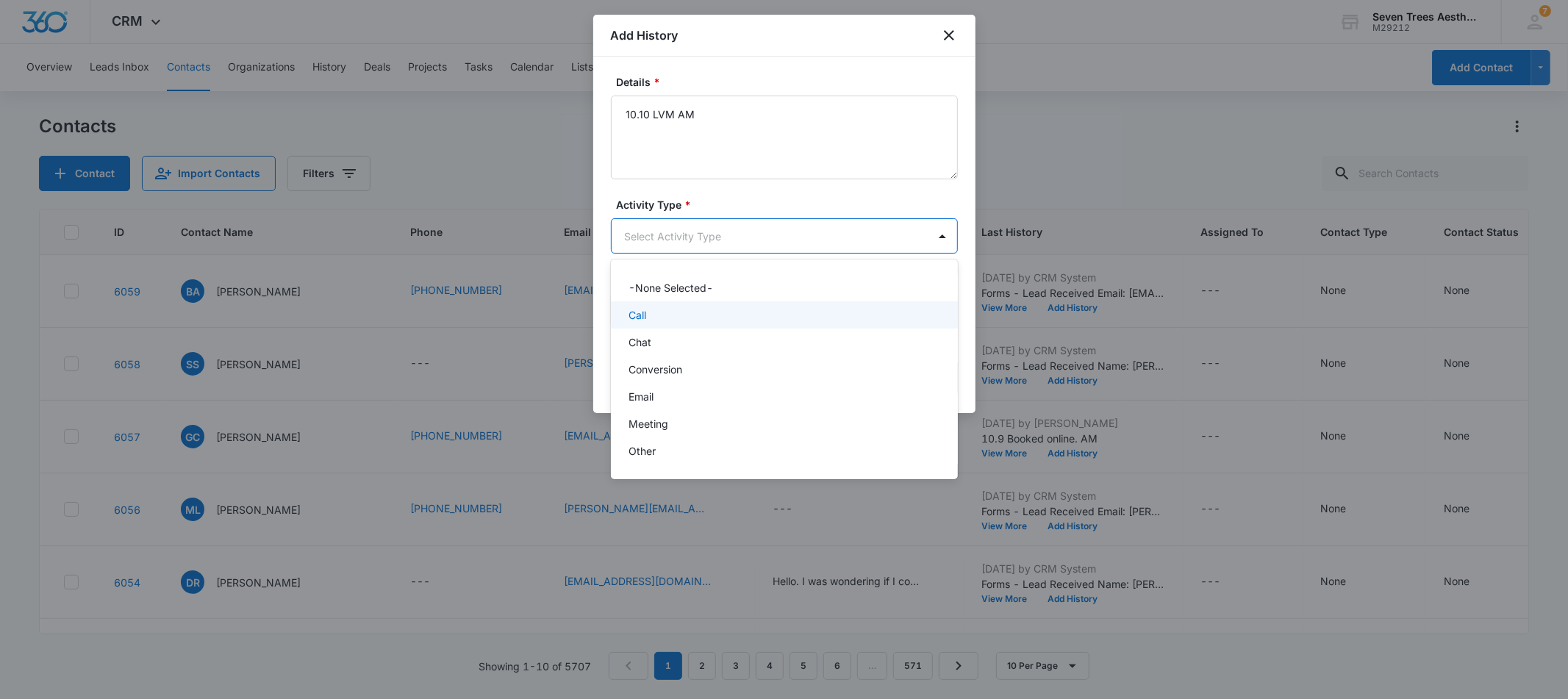
click at [685, 324] on div "Call" at bounding box center [784, 315] width 347 height 27
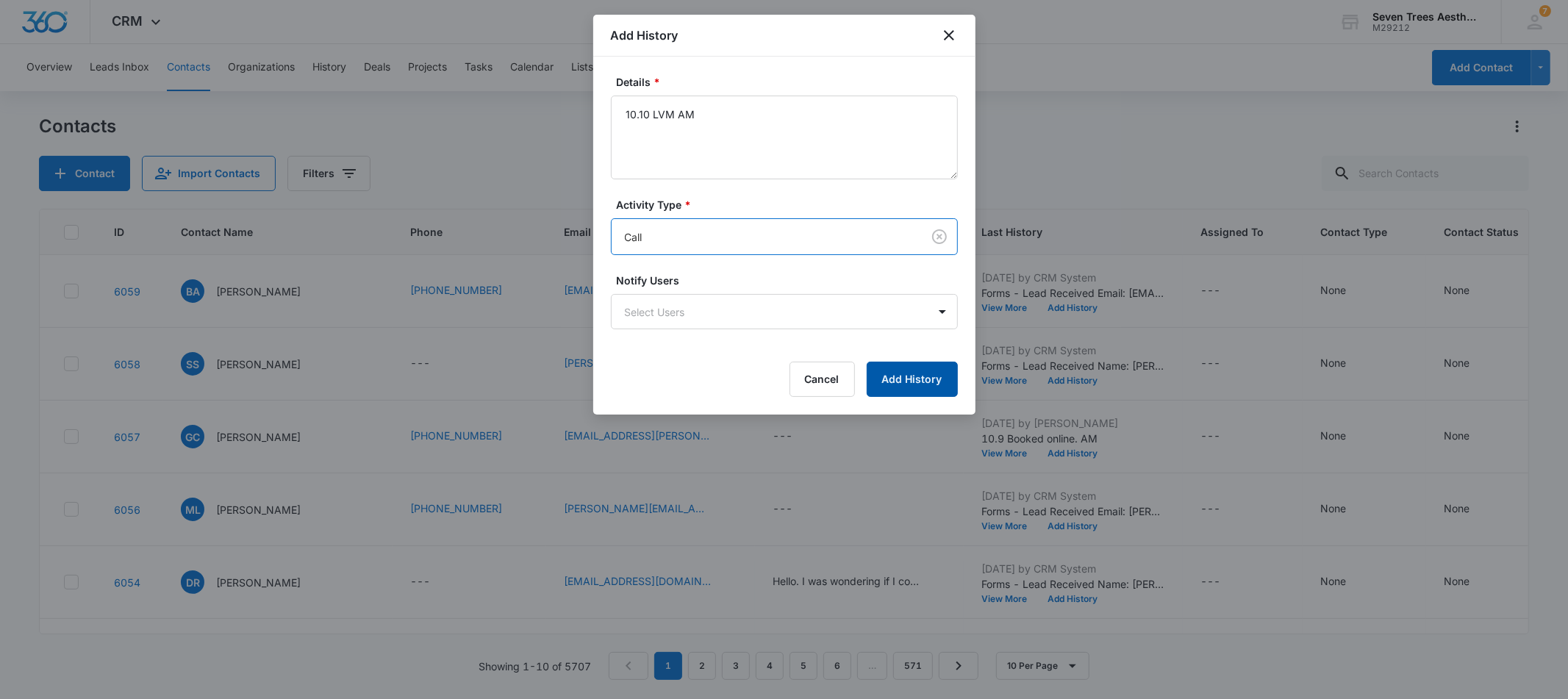
click at [921, 383] on button "Add History" at bounding box center [912, 380] width 91 height 35
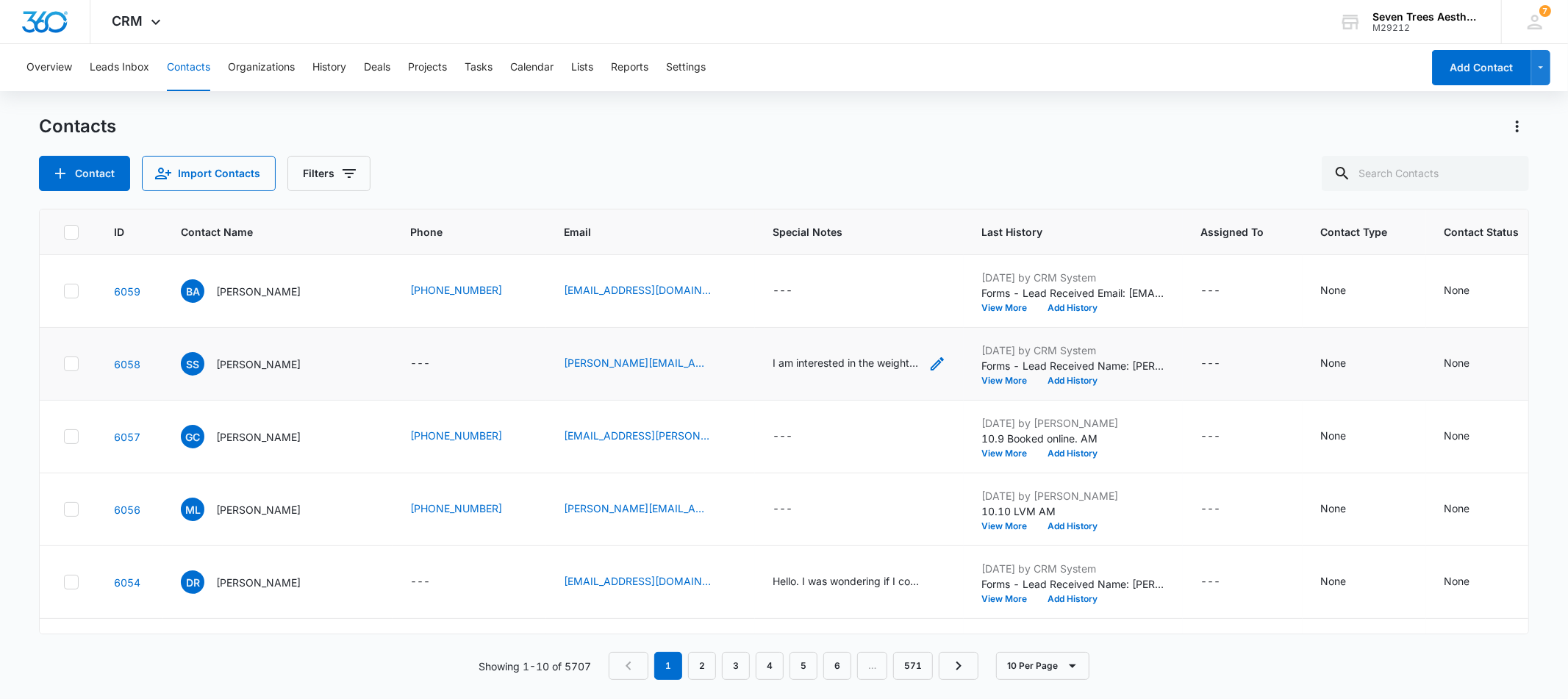
click at [792, 358] on div "I am interested in the weight loss option/program. I am not obese, but I would …" at bounding box center [846, 363] width 147 height 16
click at [577, 129] on div "Contacts" at bounding box center [783, 126] width 1489 height 23
click at [193, 364] on span "SS" at bounding box center [192, 364] width 23 height 23
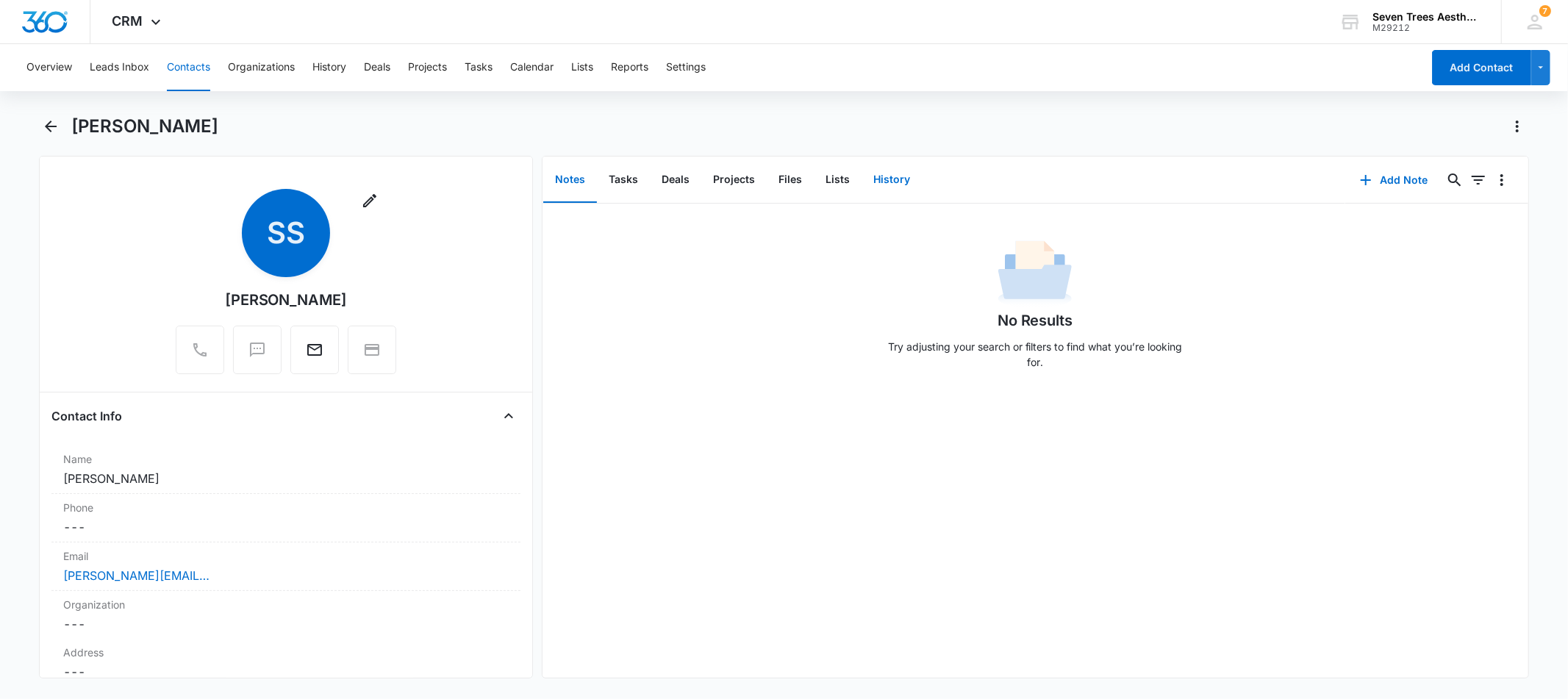
click at [876, 183] on button "History" at bounding box center [892, 180] width 60 height 45
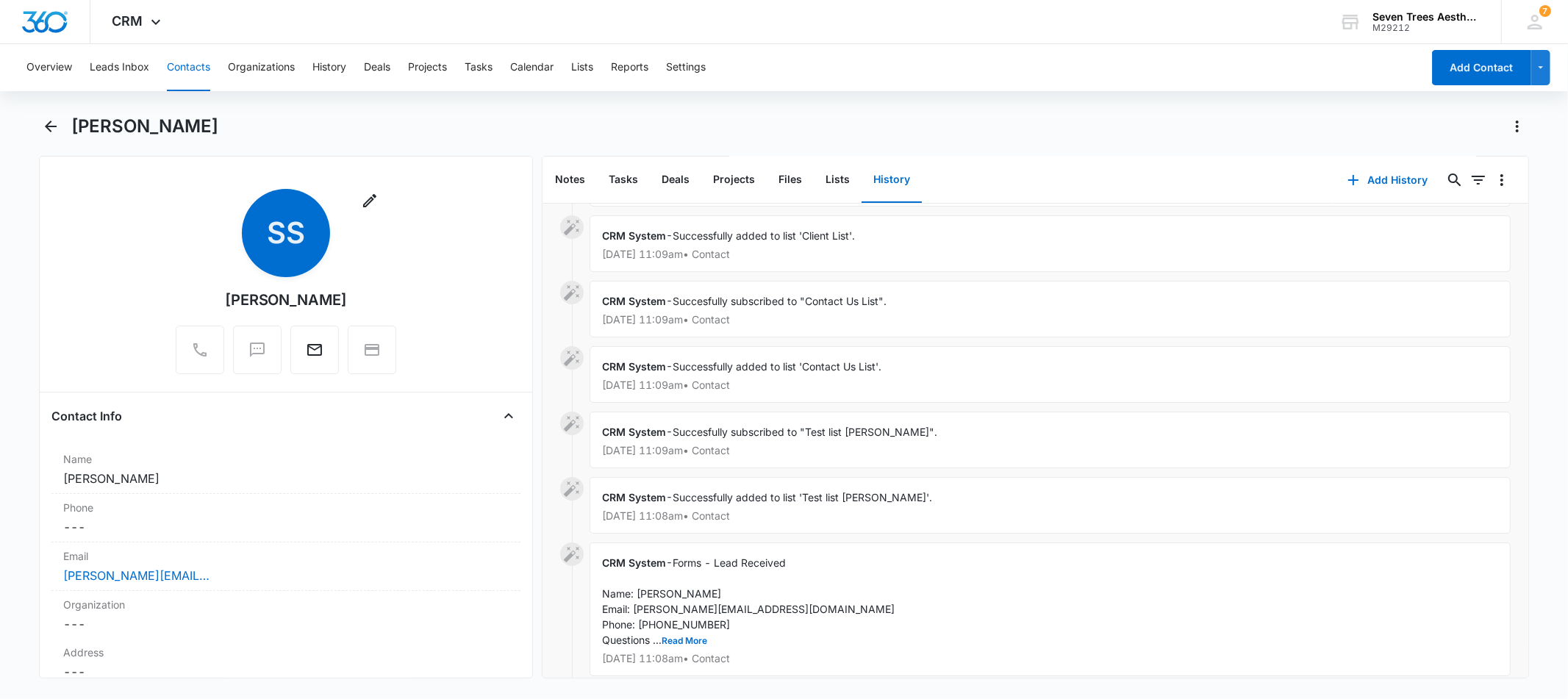
scroll to position [246, 0]
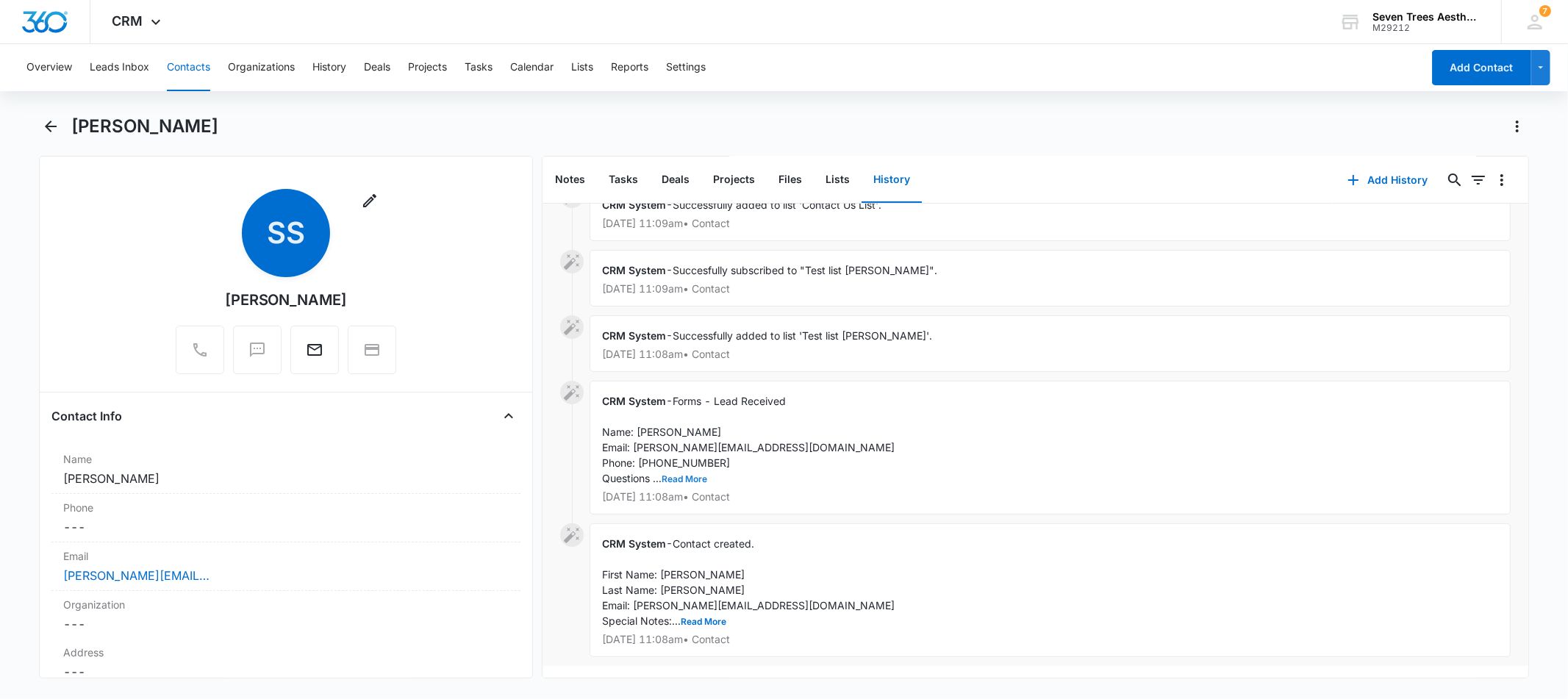
click at [678, 475] on button "Read More" at bounding box center [684, 480] width 45 height 9
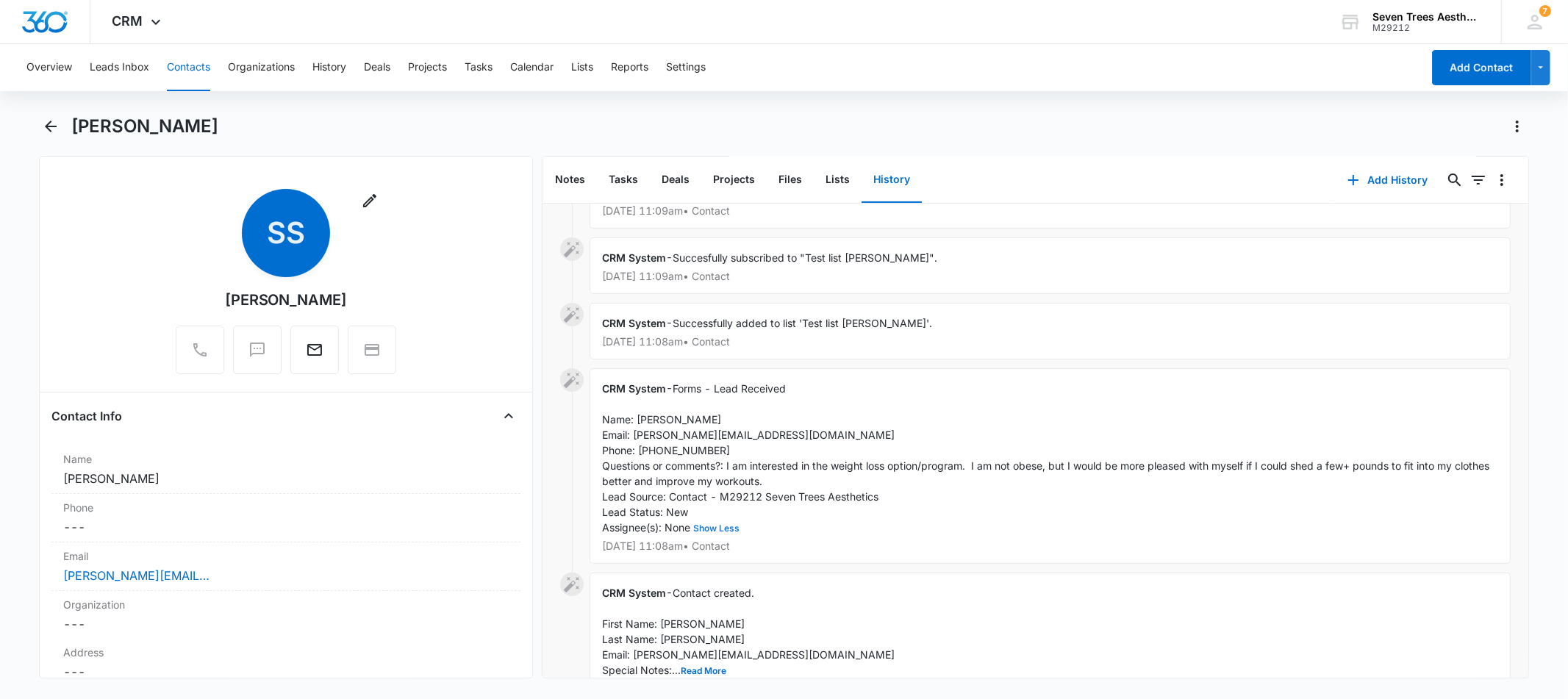
scroll to position [307, 0]
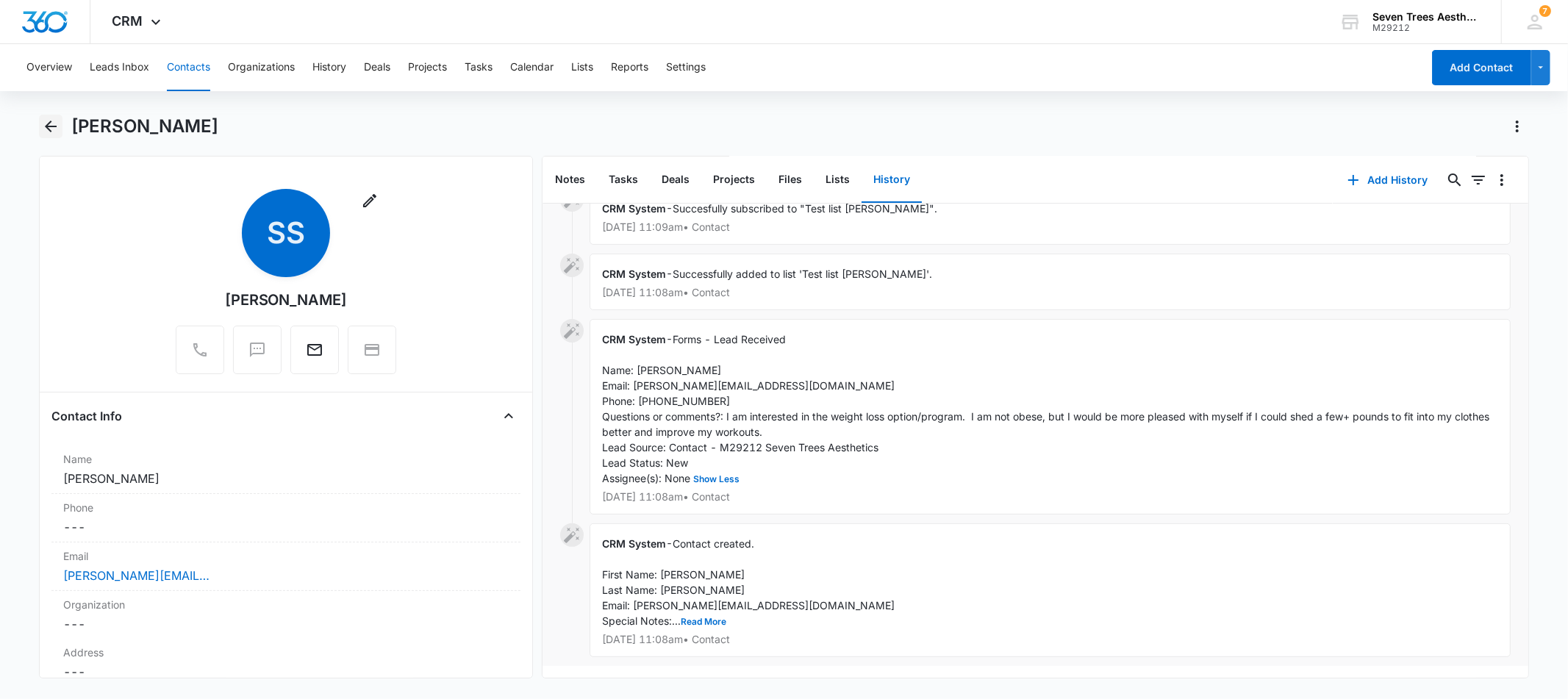
click at [56, 132] on icon "Back" at bounding box center [50, 126] width 18 height 18
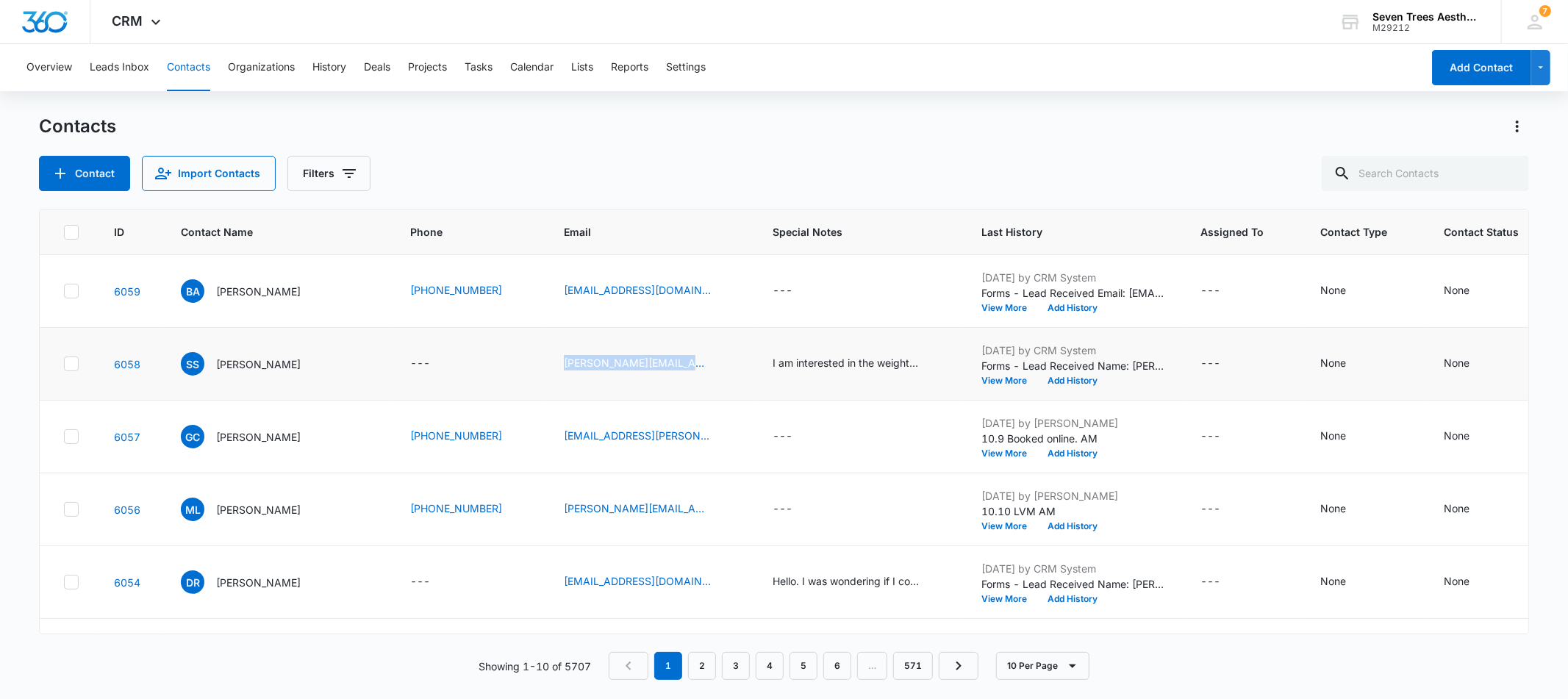
drag, startPoint x: 504, startPoint y: 360, endPoint x: 644, endPoint y: 374, distance: 140.7
click at [644, 374] on td "[PERSON_NAME][EMAIL_ADDRESS][DOMAIN_NAME]" at bounding box center [650, 364] width 209 height 72
copy link "[PERSON_NAME][EMAIL_ADDRESS][DOMAIN_NAME]"
click at [1037, 384] on button "Add History" at bounding box center [1073, 382] width 71 height 9
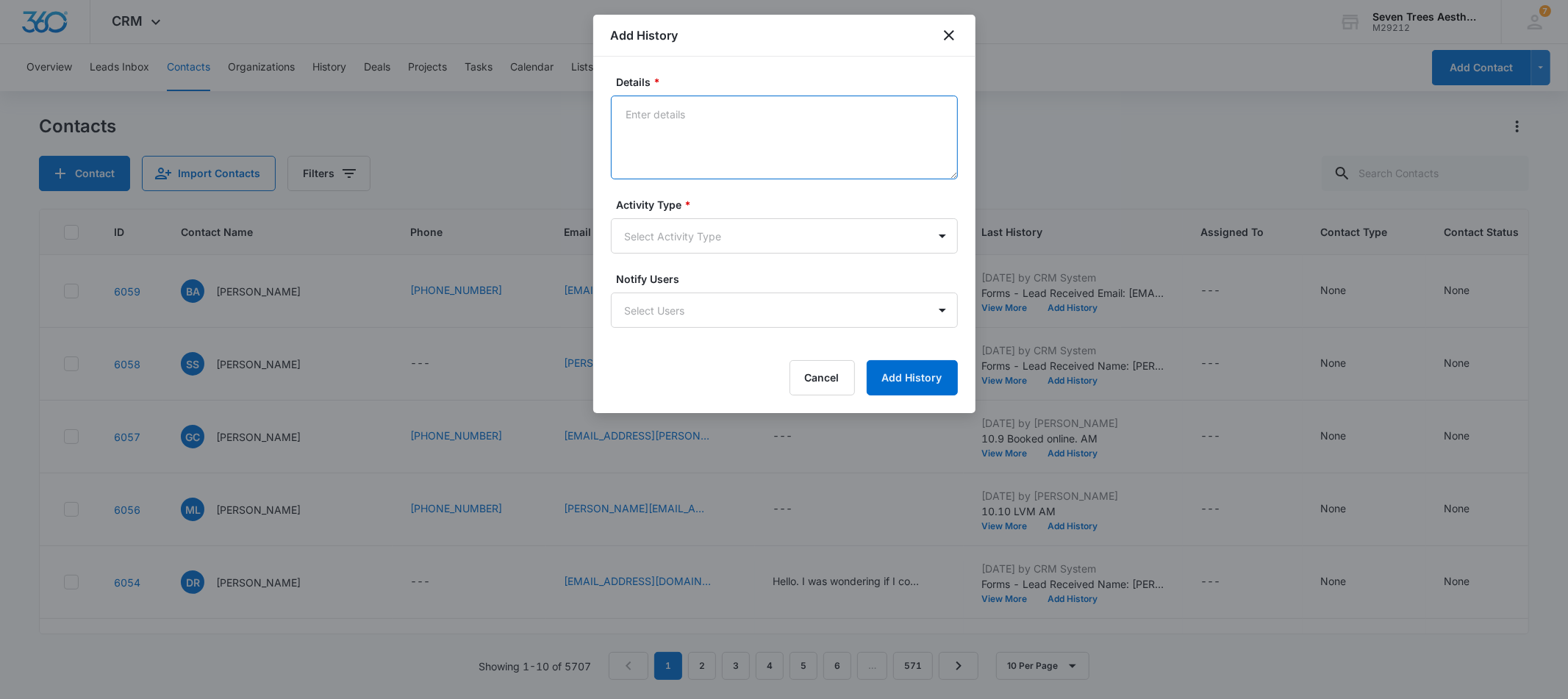
click at [722, 133] on textarea "Details *" at bounding box center [784, 137] width 347 height 84
type textarea "10.10 Incomplete phone number -- emailed. AM"
click at [636, 235] on body "CRM Apps Reputation Websites Forms CRM Email Social Shop Payments POS Content A…" at bounding box center [784, 349] width 1568 height 699
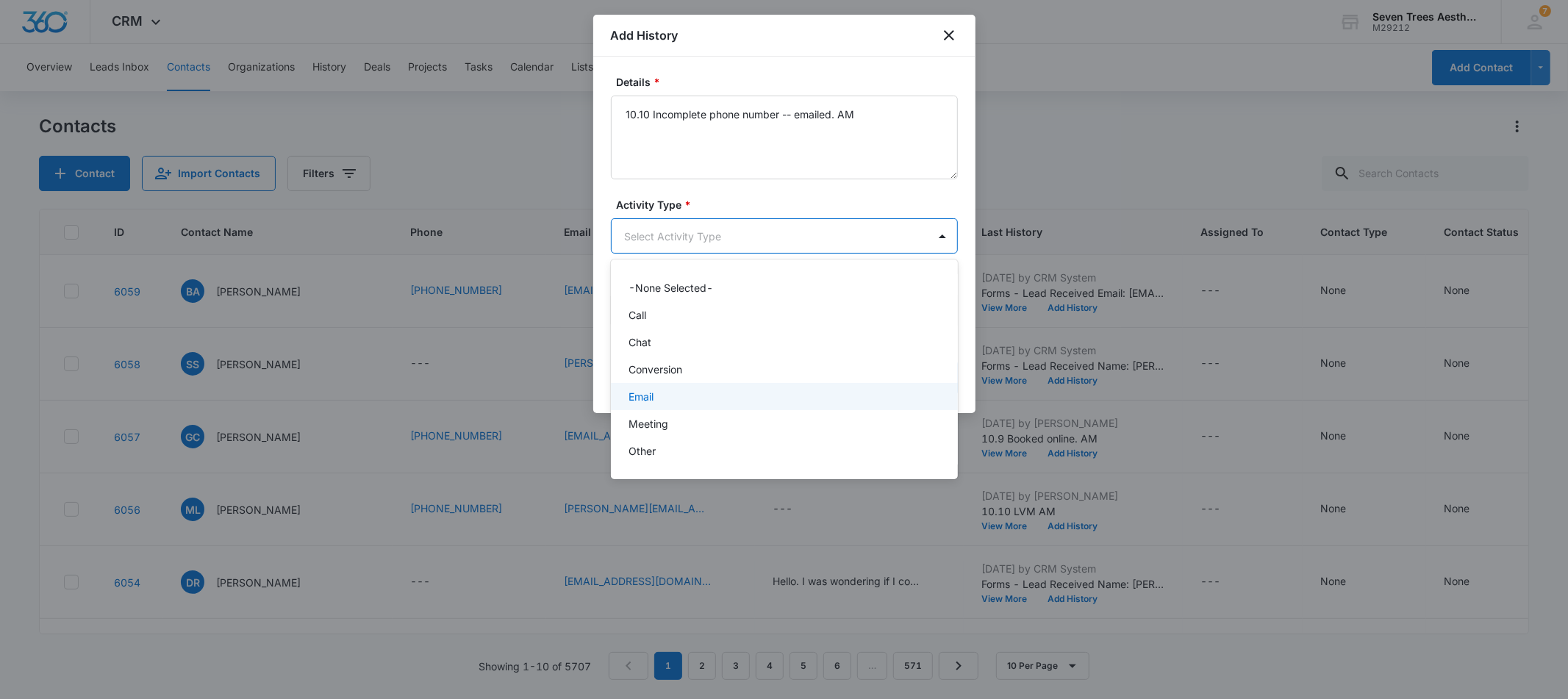
click at [675, 399] on div "Email" at bounding box center [782, 396] width 309 height 16
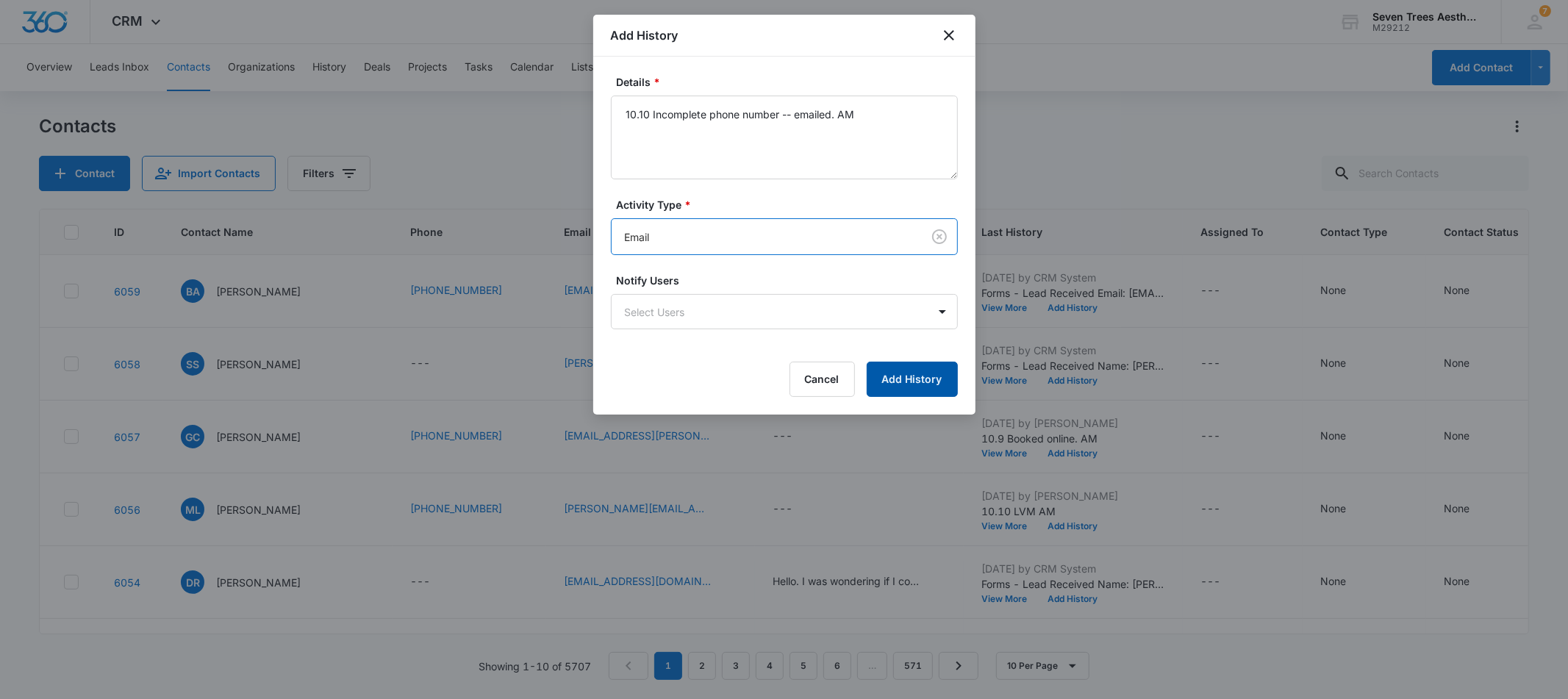
click at [954, 384] on button "Add History" at bounding box center [912, 380] width 91 height 35
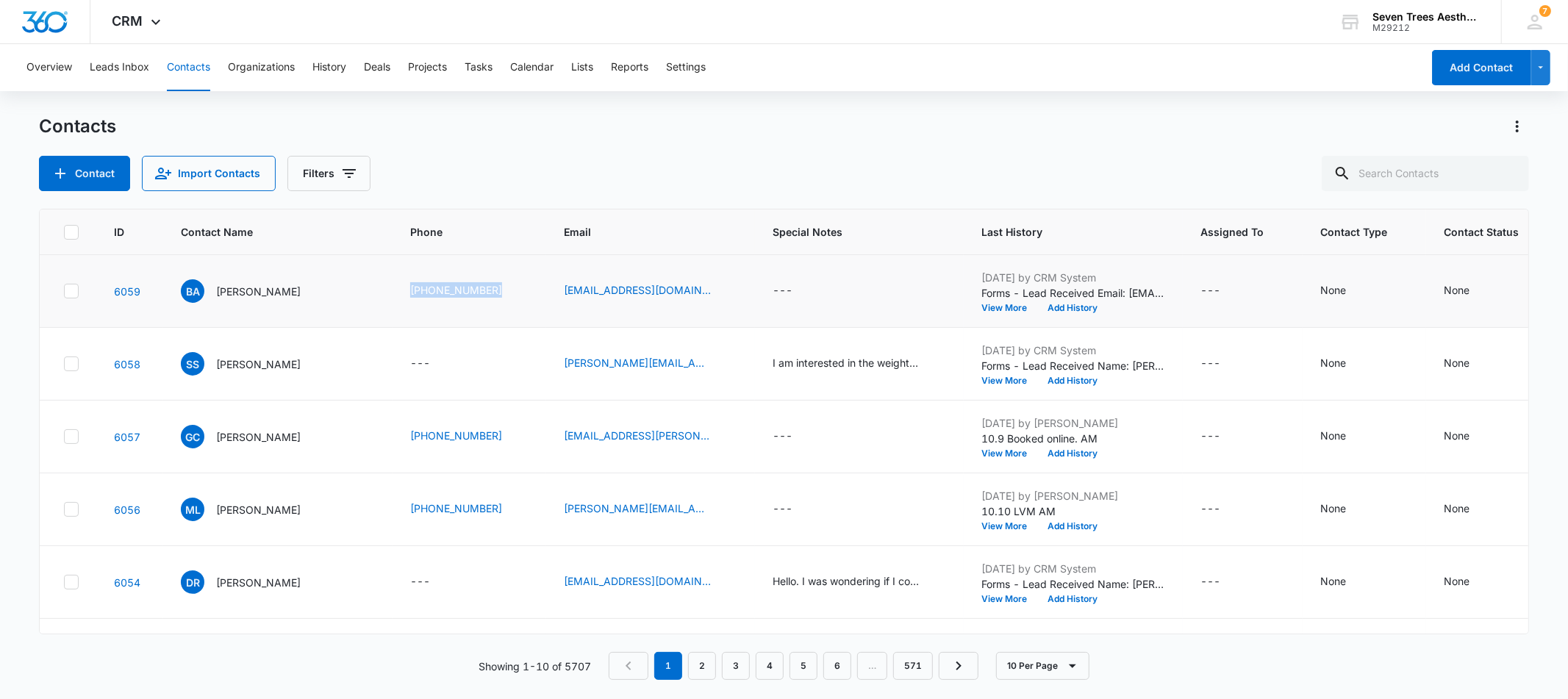
drag, startPoint x: 353, startPoint y: 284, endPoint x: 430, endPoint y: 303, distance: 79.3
click at [428, 305] on td "[PHONE_NUMBER]" at bounding box center [469, 291] width 154 height 72
copy link "[PHONE_NUMBER]"
drag, startPoint x: 503, startPoint y: 286, endPoint x: 630, endPoint y: 296, distance: 127.4
click at [630, 296] on td "[EMAIL_ADDRESS][DOMAIN_NAME]" at bounding box center [650, 291] width 209 height 72
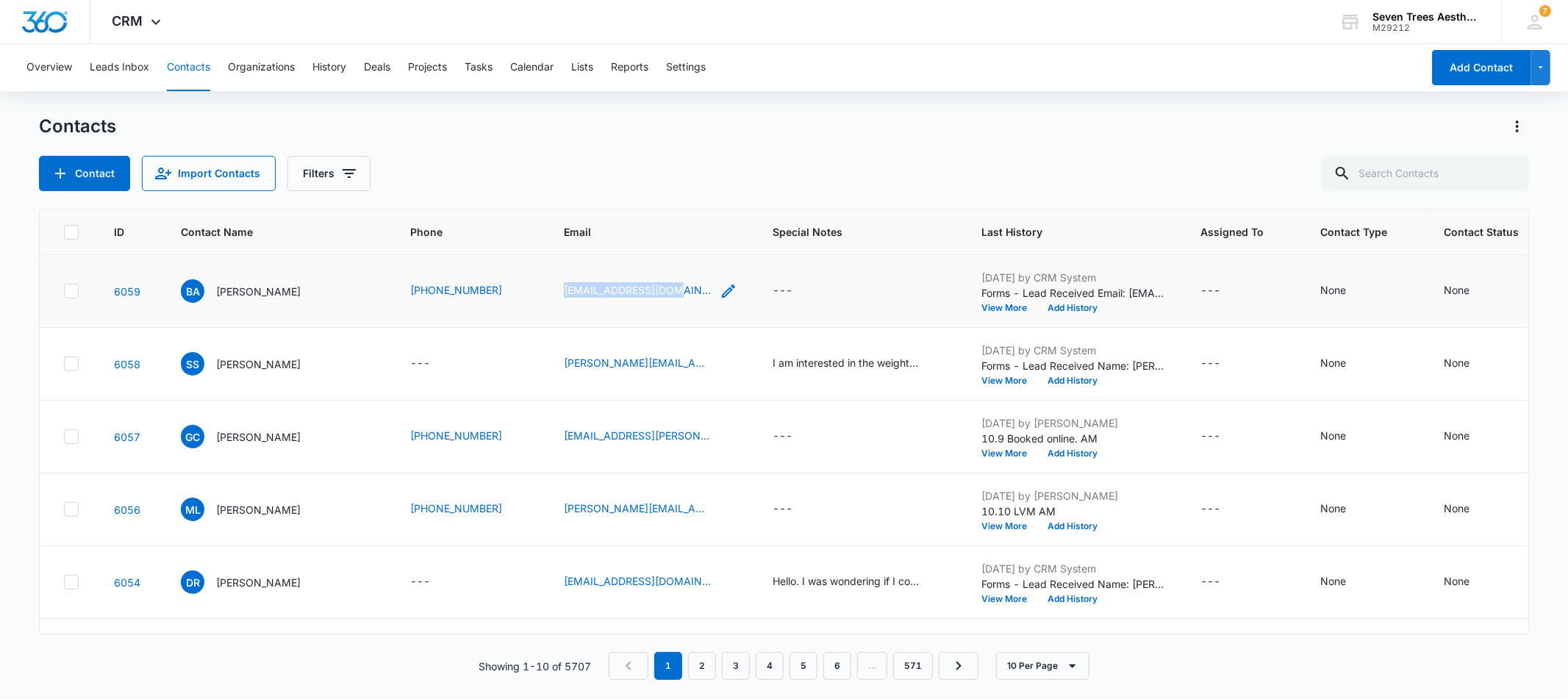
copy link "[EMAIL_ADDRESS][DOMAIN_NAME]"
